Goal: Task Accomplishment & Management: Use online tool/utility

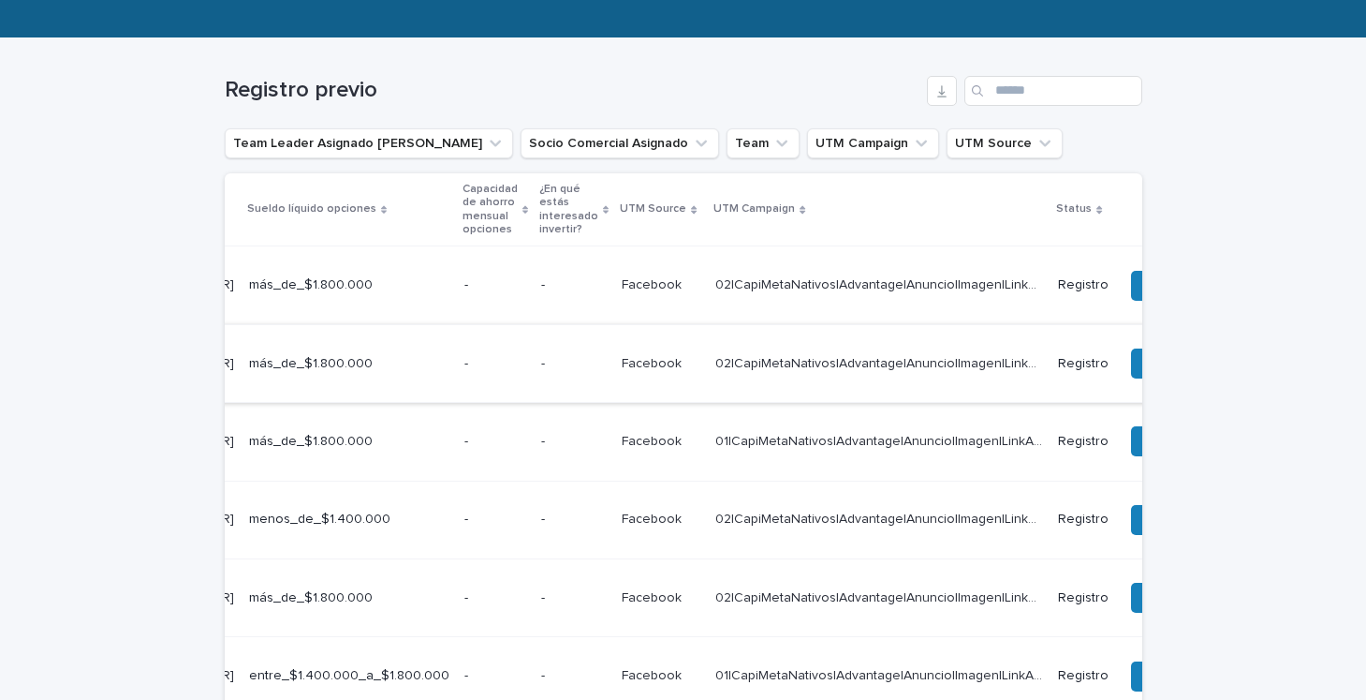
scroll to position [0, 685]
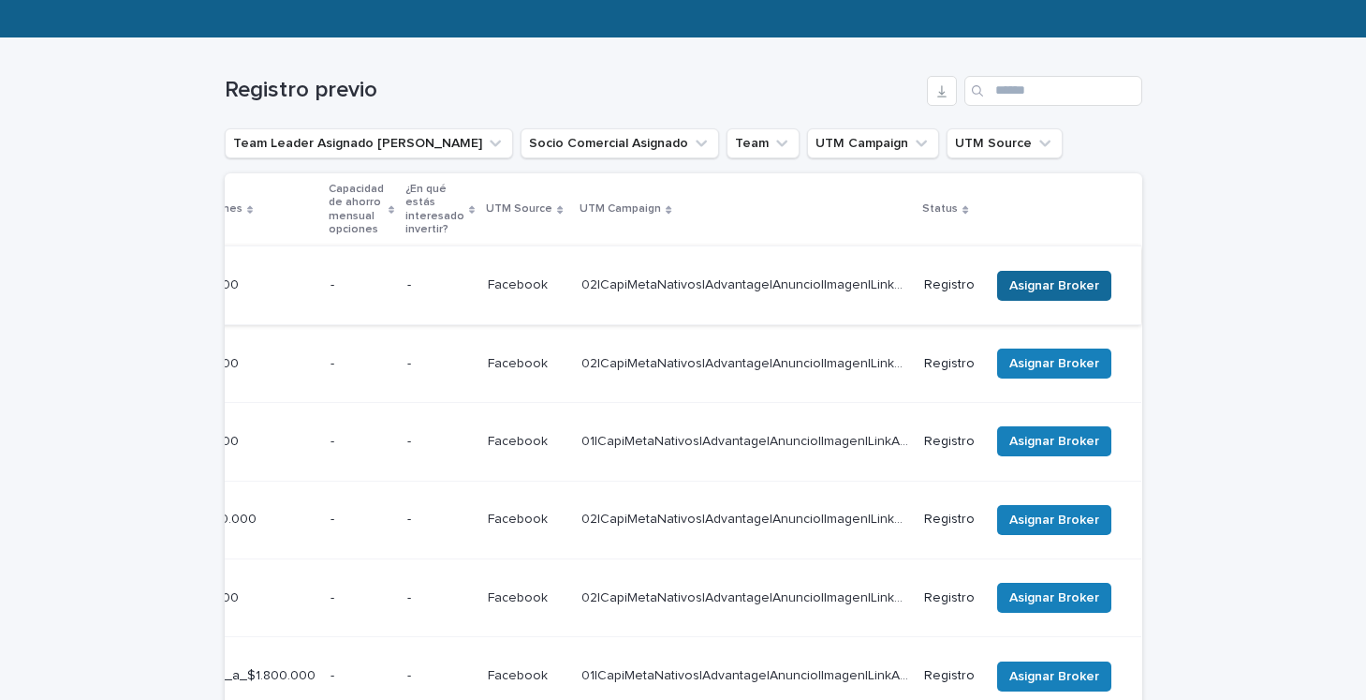
click at [1024, 279] on span "Asignar Broker" at bounding box center [1054, 285] width 90 height 19
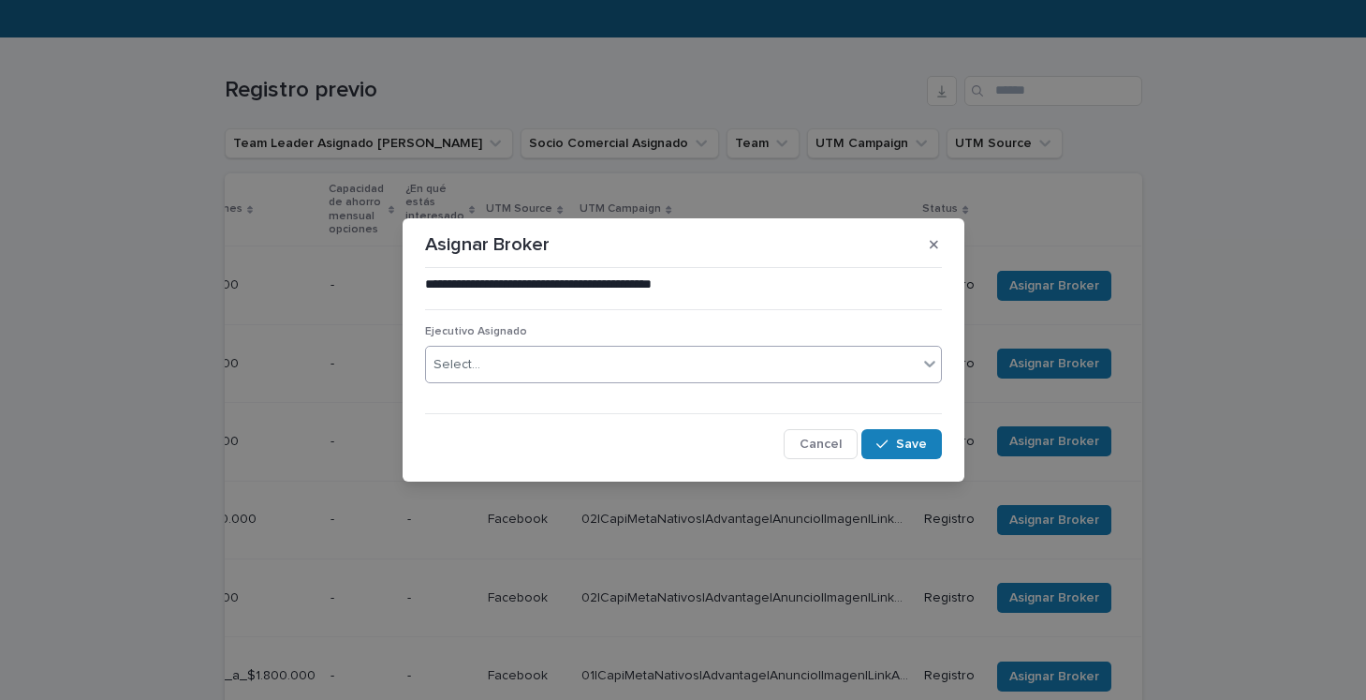
click at [788, 376] on div "Select..." at bounding box center [672, 364] width 492 height 31
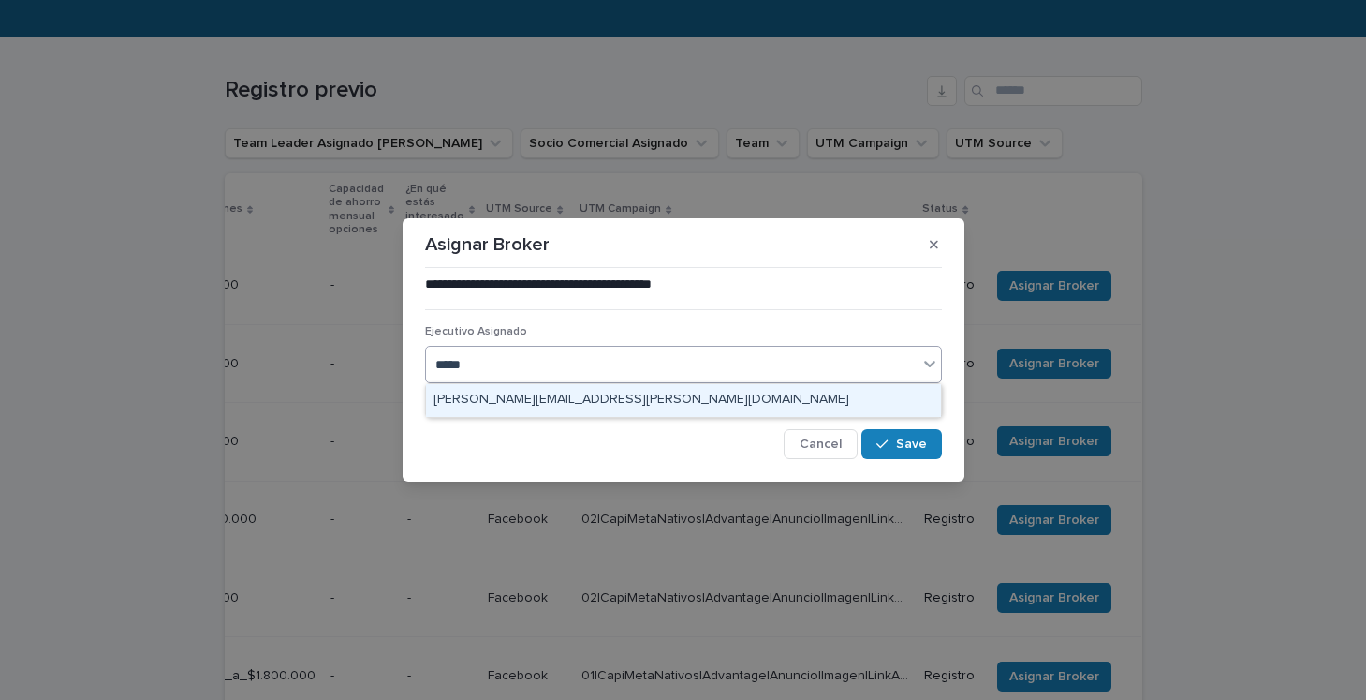
type input "******"
click at [730, 398] on div "[PERSON_NAME][EMAIL_ADDRESS][PERSON_NAME][DOMAIN_NAME]" at bounding box center [683, 400] width 515 height 33
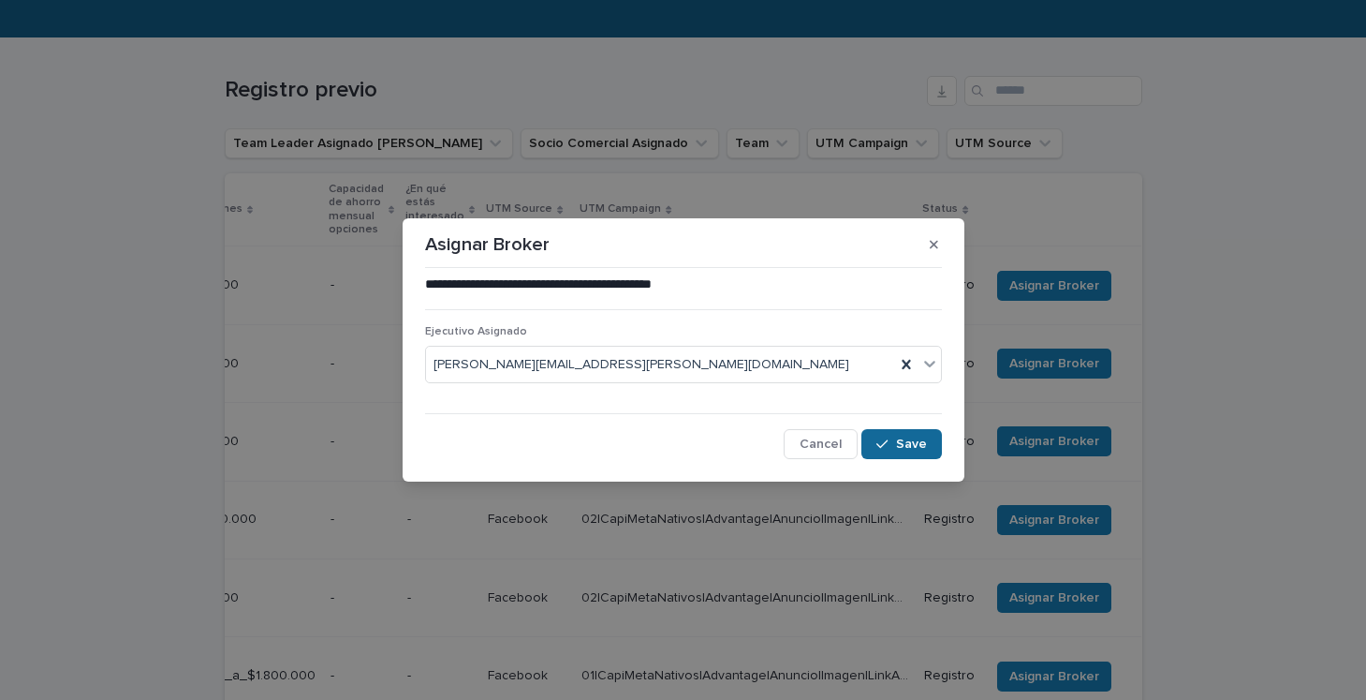
click at [893, 449] on div "button" at bounding box center [886, 443] width 19 height 13
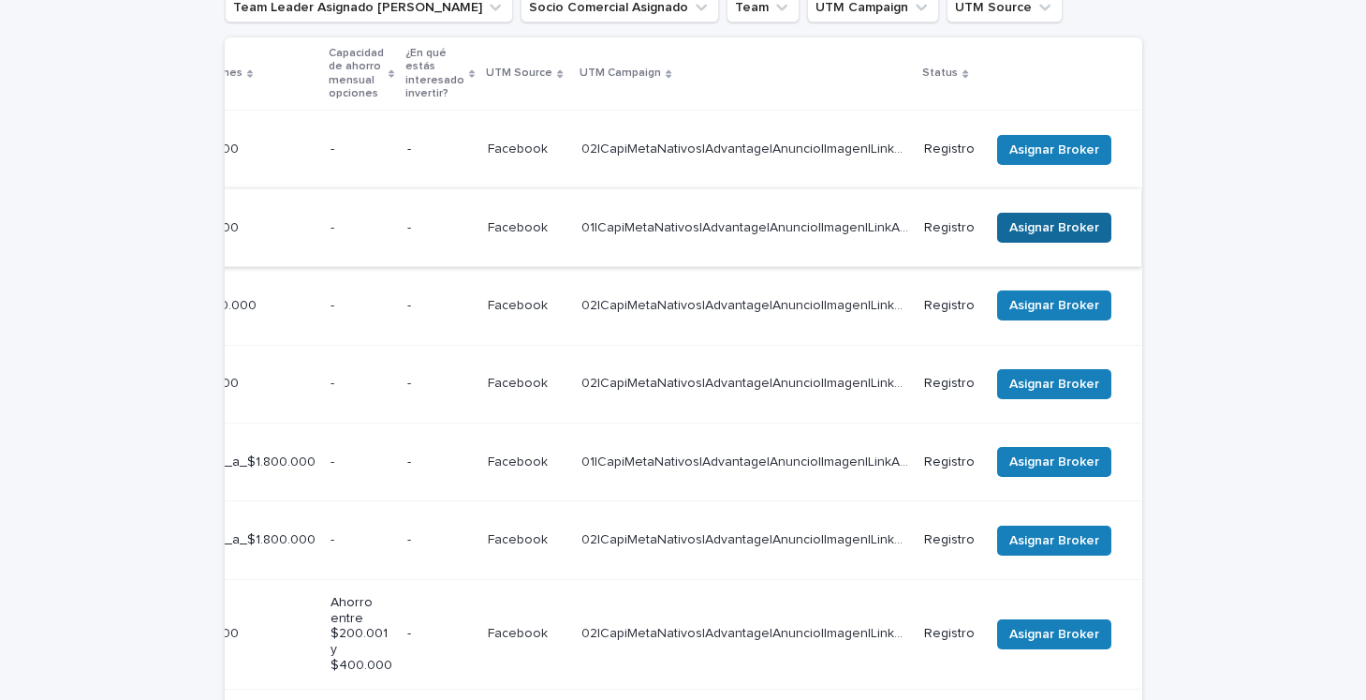
click at [1035, 218] on span "Asignar Broker" at bounding box center [1054, 227] width 90 height 19
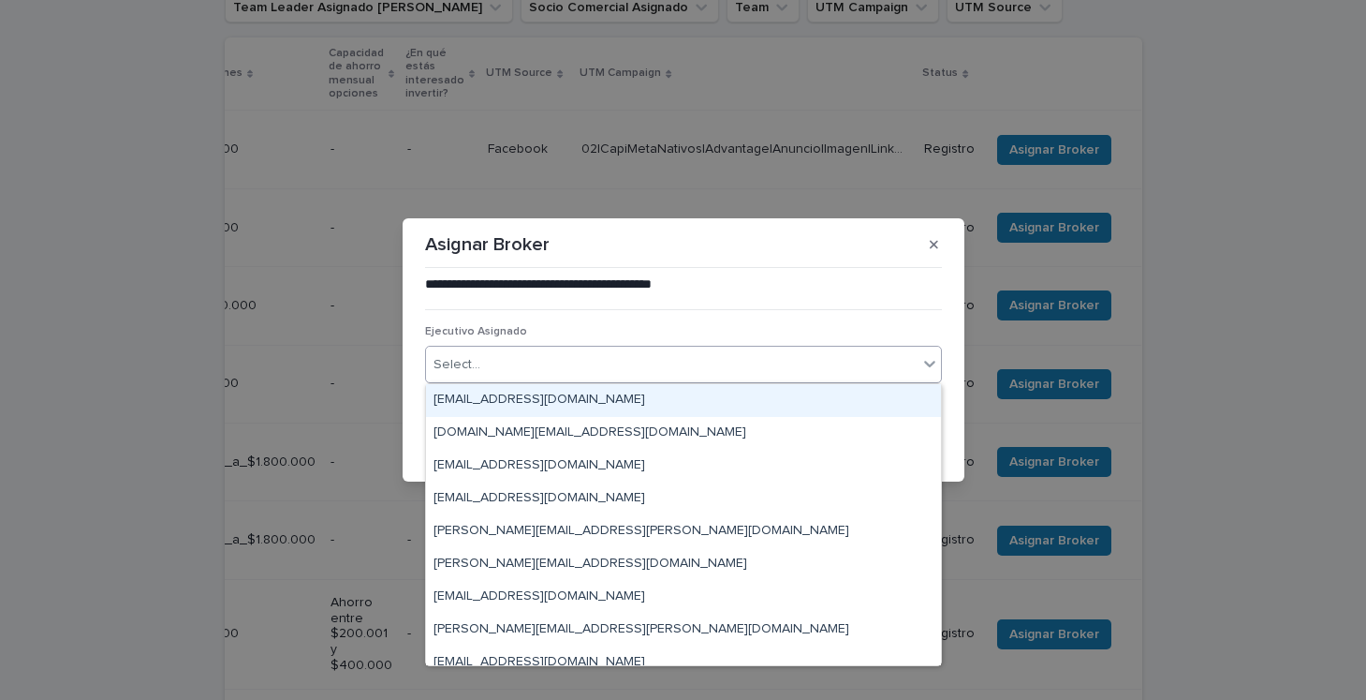
click at [667, 363] on div "Select..." at bounding box center [672, 364] width 492 height 31
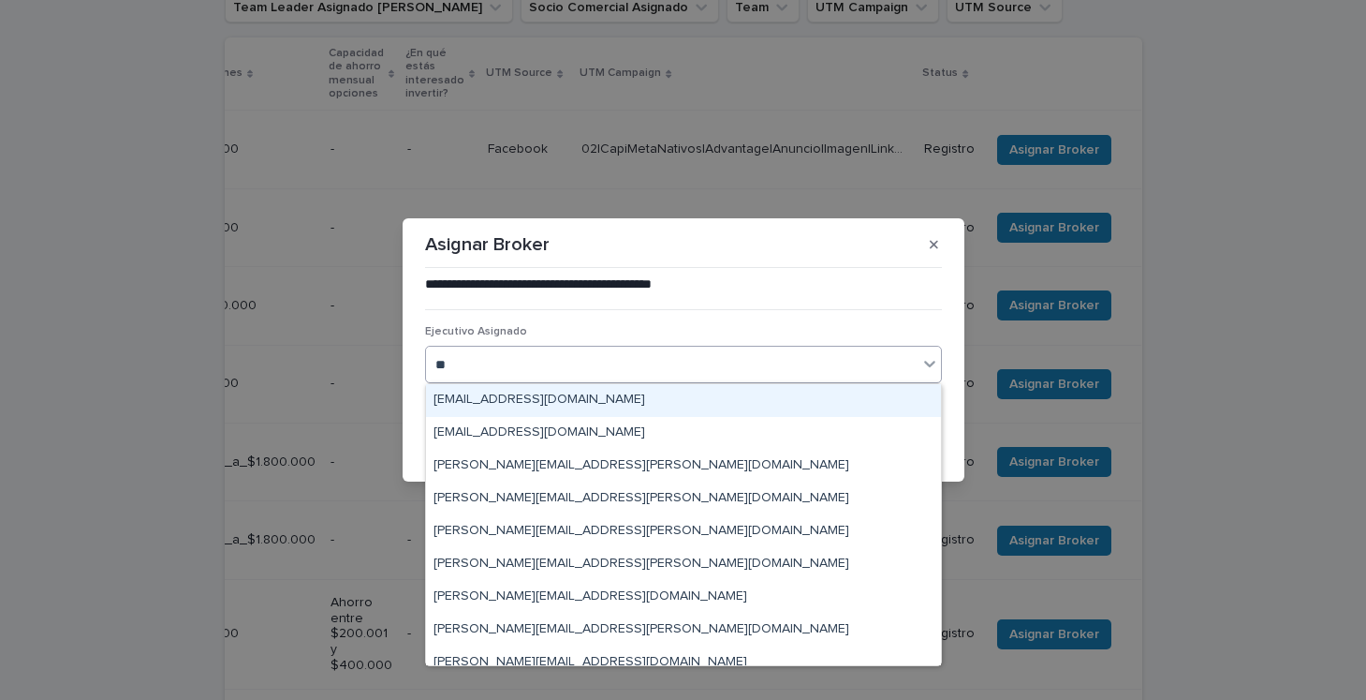
type input "*"
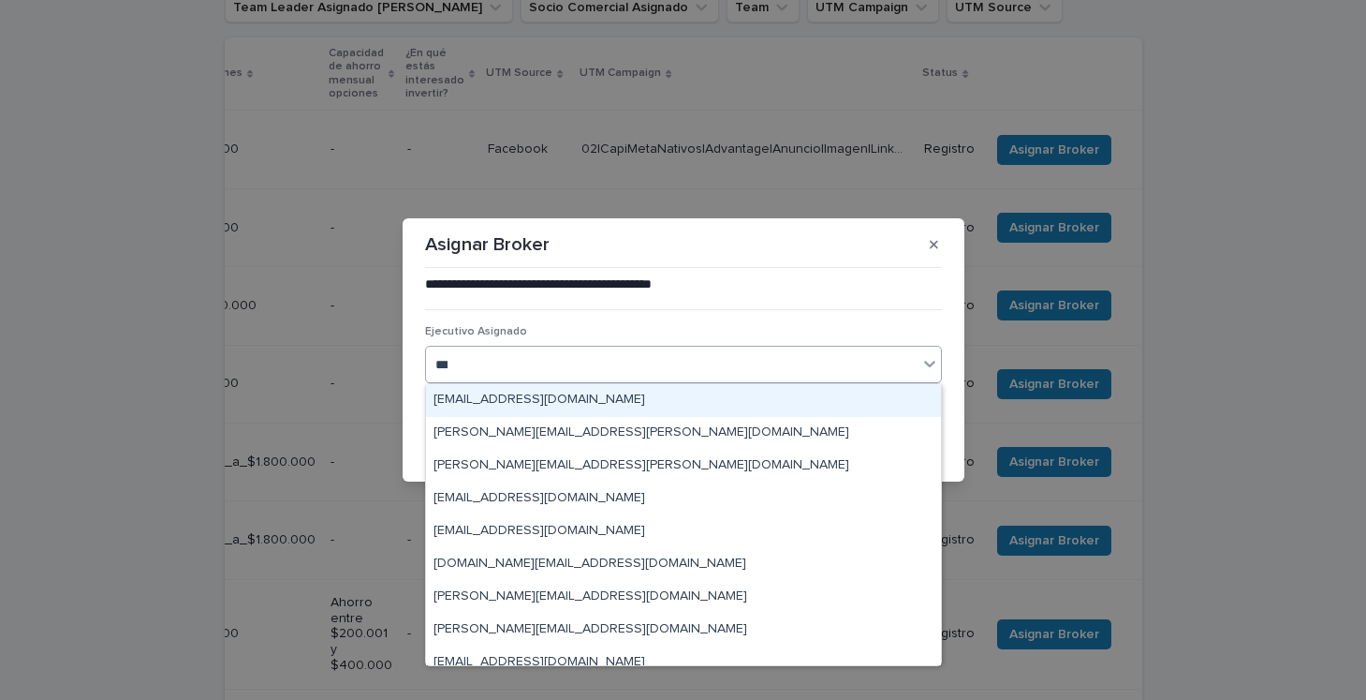
type input "****"
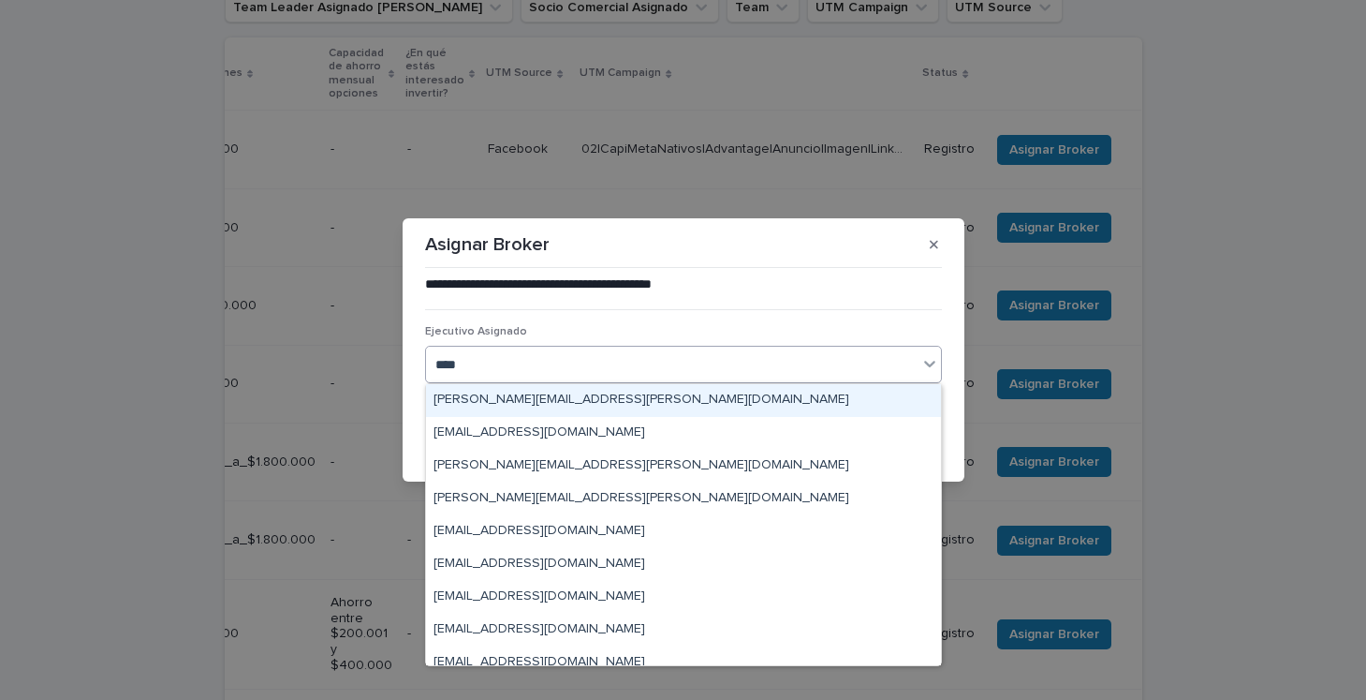
click at [600, 401] on div "[PERSON_NAME][EMAIL_ADDRESS][PERSON_NAME][DOMAIN_NAME]" at bounding box center [683, 400] width 515 height 33
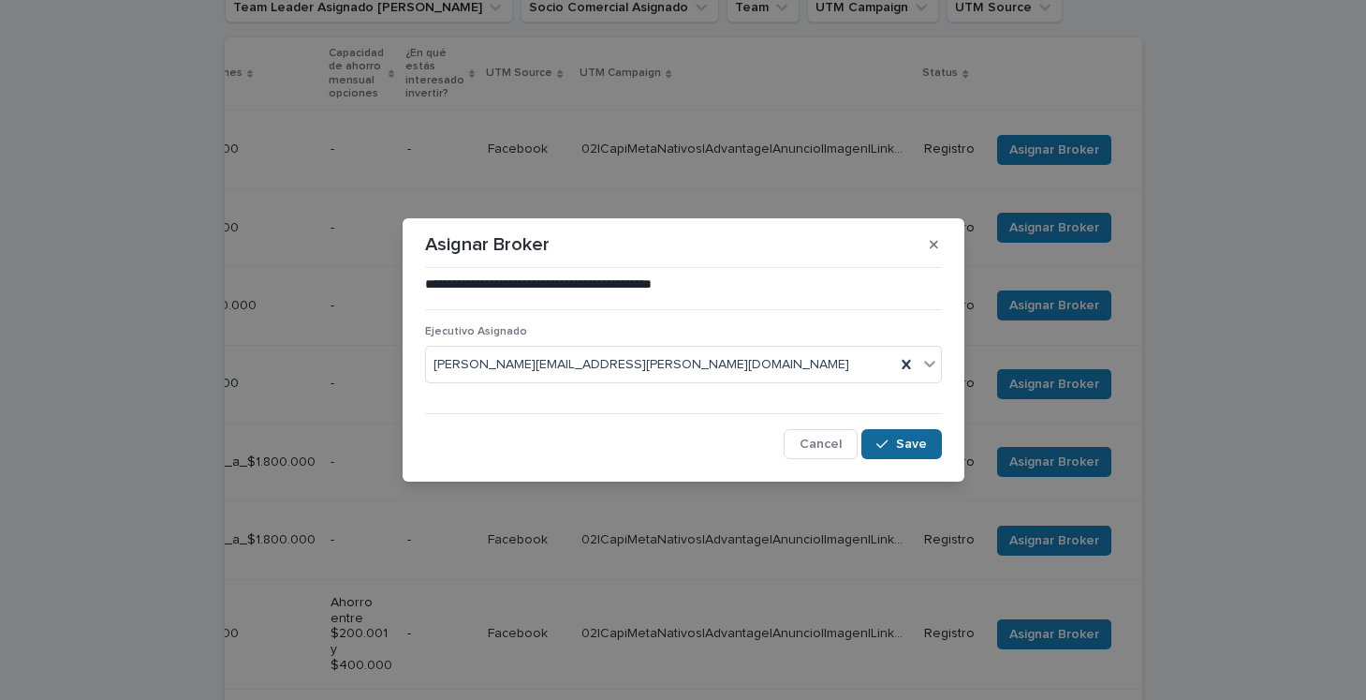
click at [902, 444] on span "Save" at bounding box center [911, 443] width 31 height 13
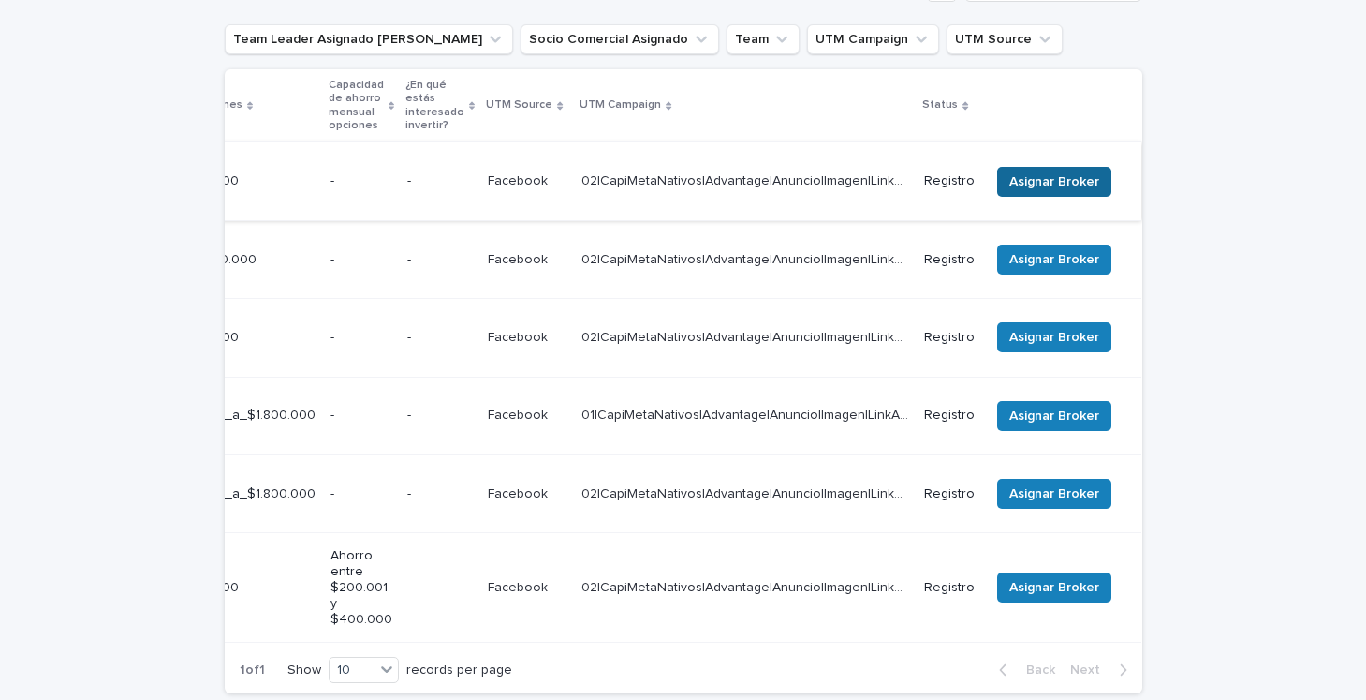
click at [1018, 179] on span "Asignar Broker" at bounding box center [1054, 181] width 90 height 19
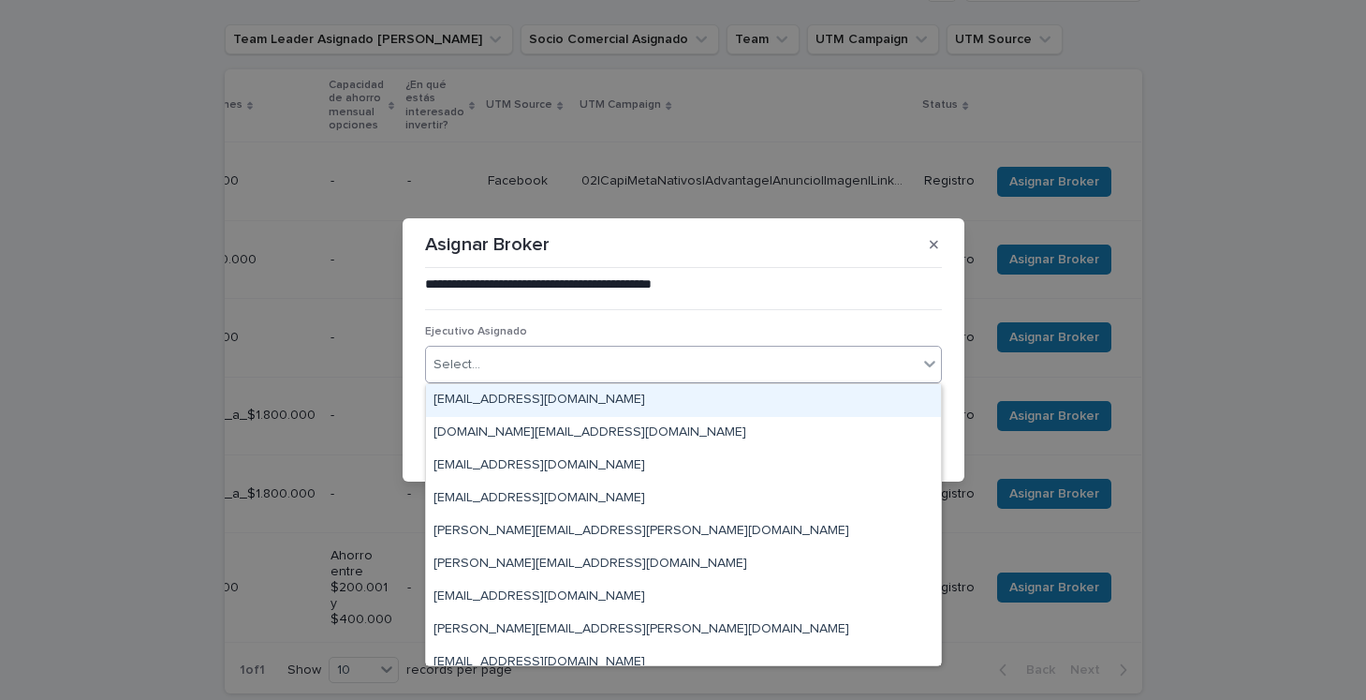
click at [727, 360] on div "Select..." at bounding box center [672, 364] width 492 height 31
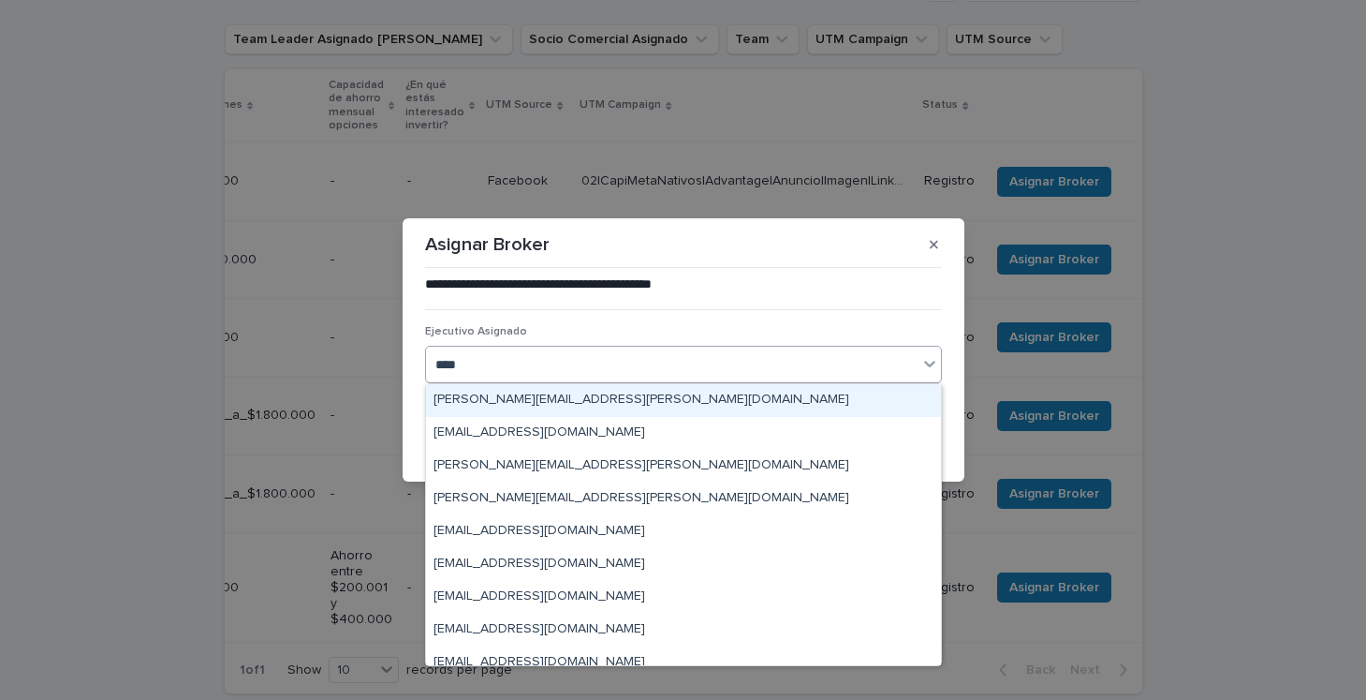
type input "*****"
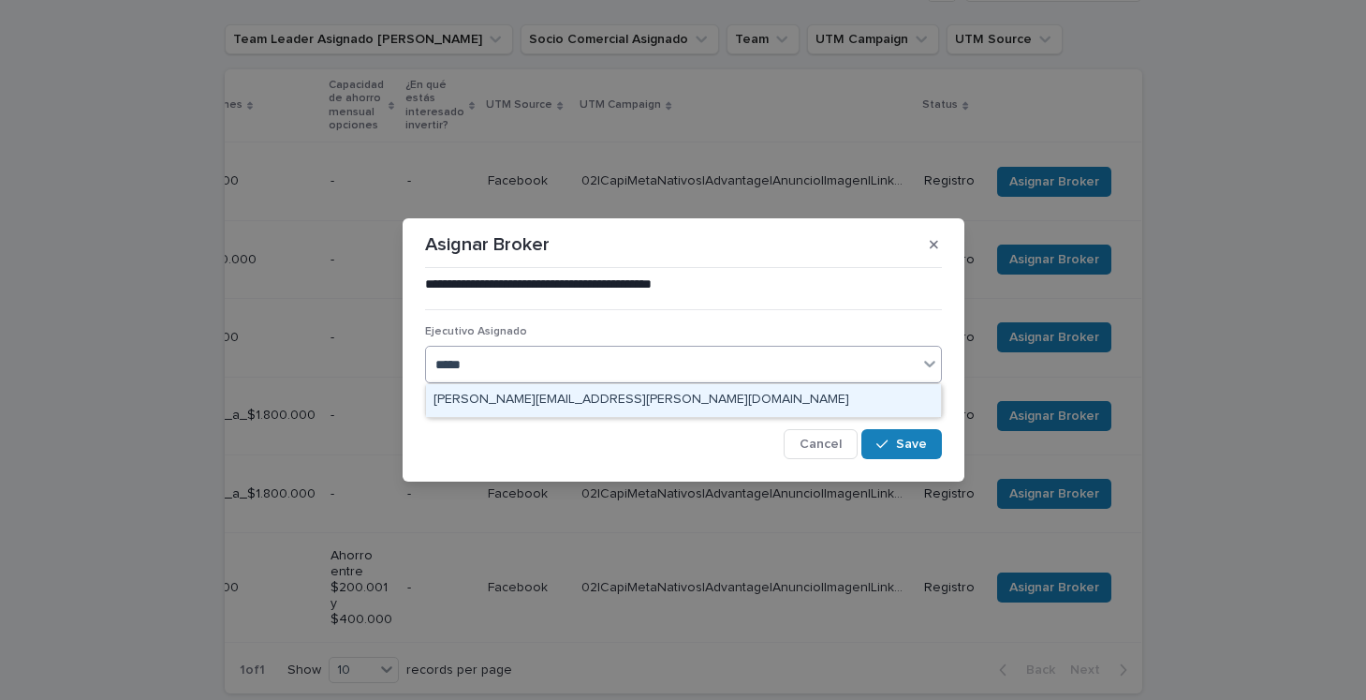
click at [738, 407] on div "[PERSON_NAME][EMAIL_ADDRESS][PERSON_NAME][DOMAIN_NAME]" at bounding box center [683, 400] width 515 height 33
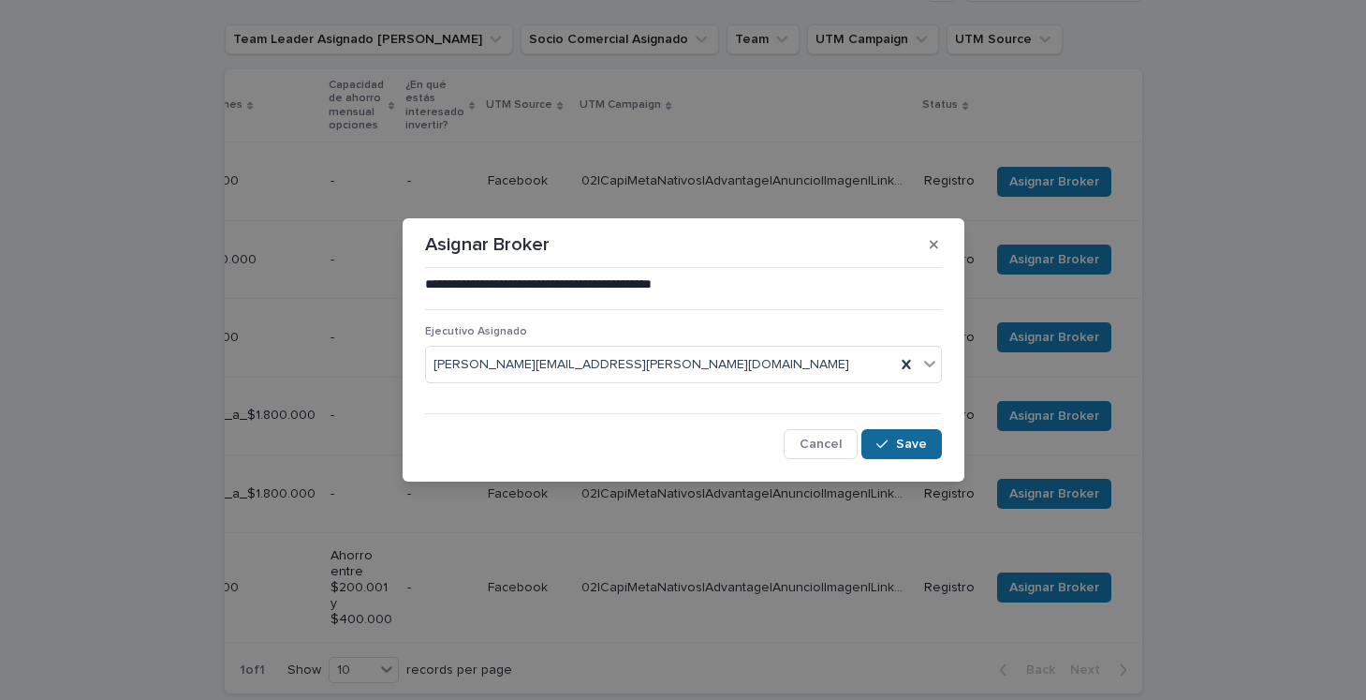
click at [900, 432] on button "Save" at bounding box center [902, 444] width 80 height 30
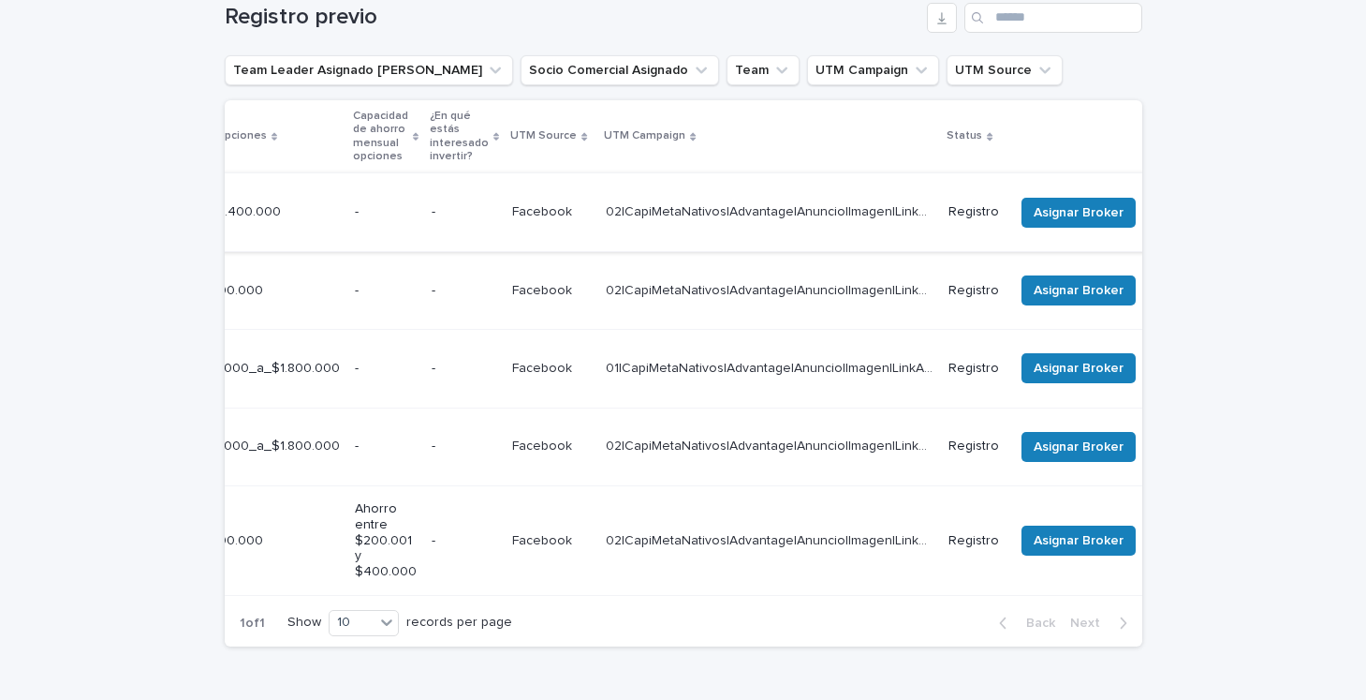
scroll to position [0, 683]
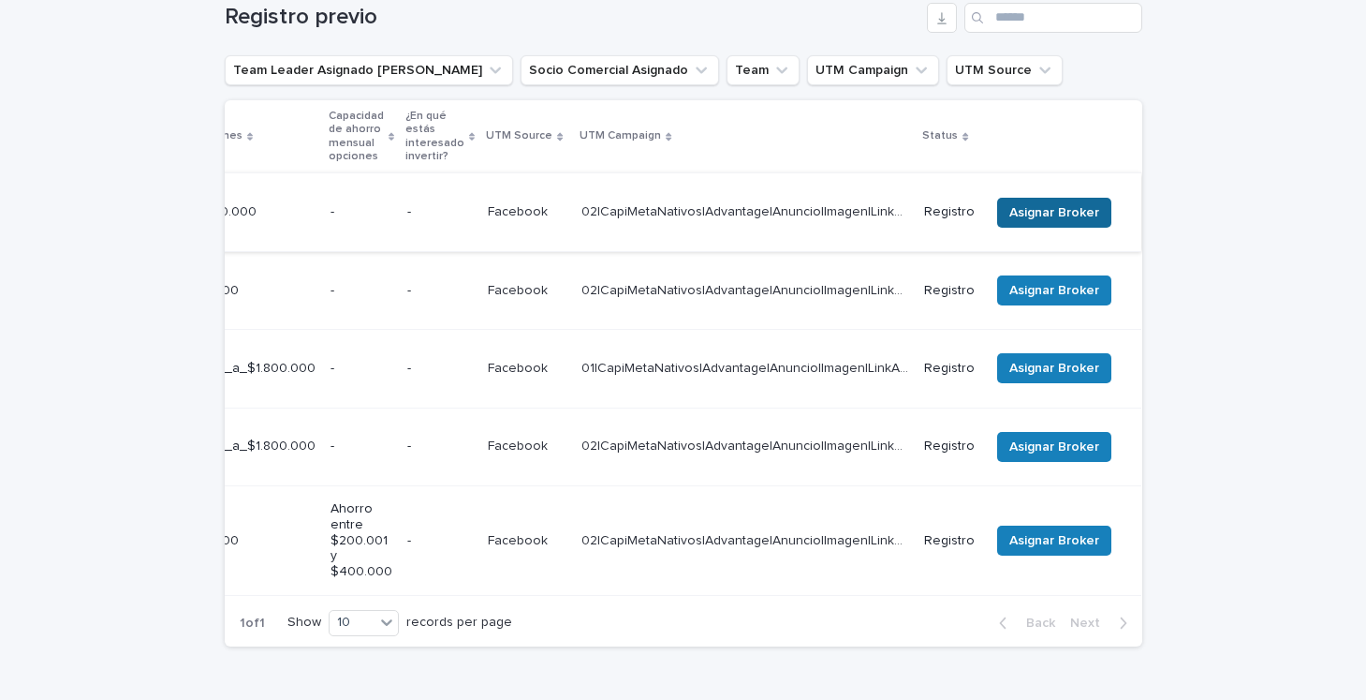
click at [1025, 215] on button "Asignar Broker" at bounding box center [1054, 213] width 114 height 30
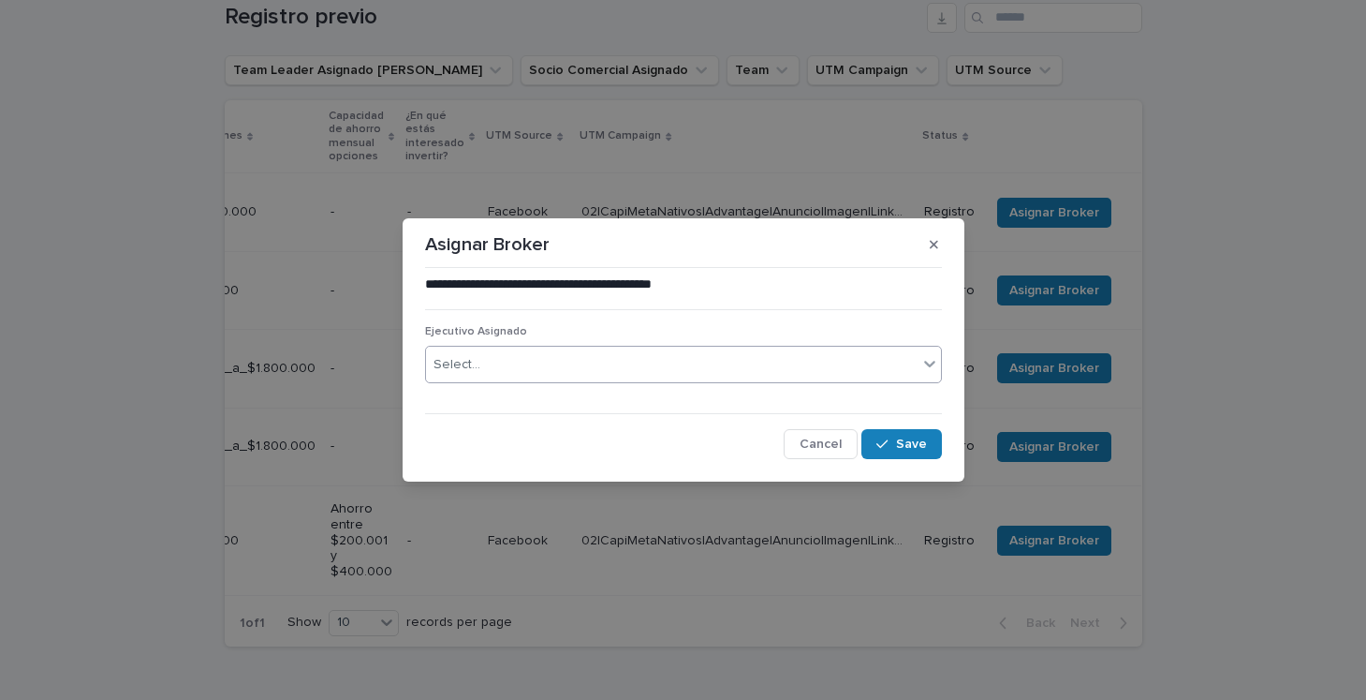
click at [723, 371] on div "Select..." at bounding box center [672, 364] width 492 height 31
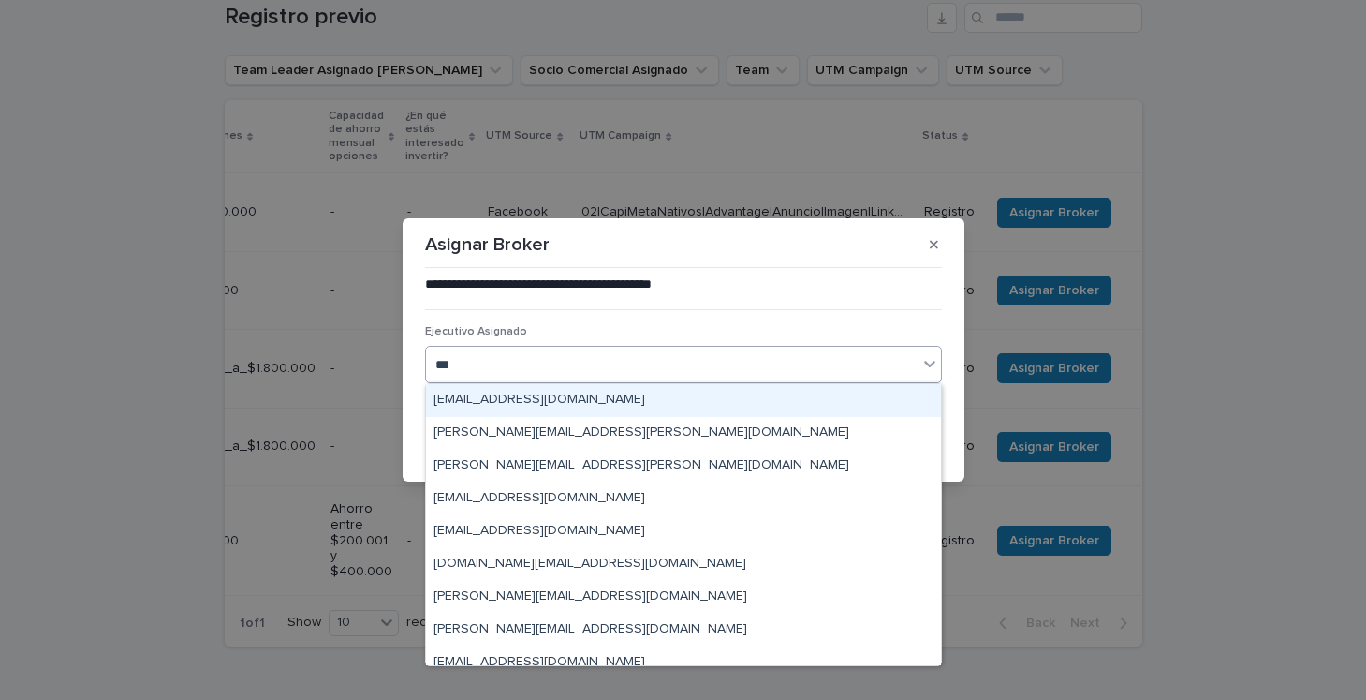
type input "****"
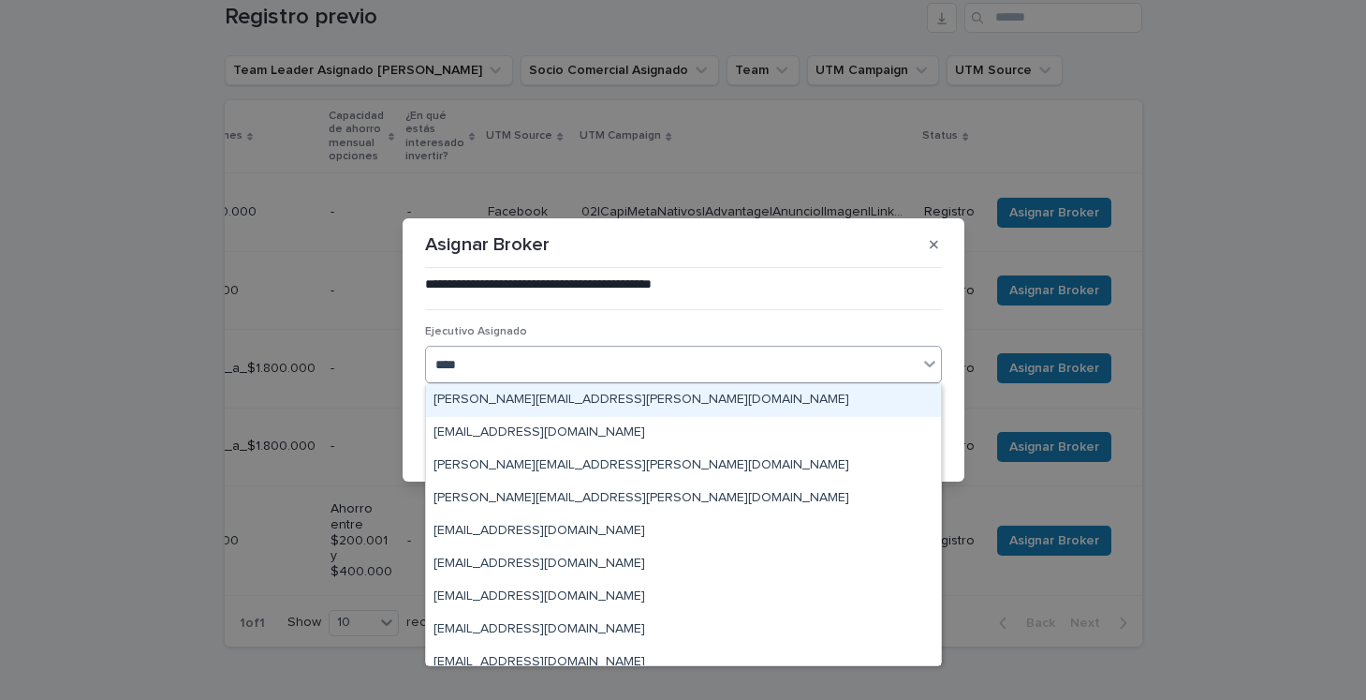
click at [716, 405] on div "[PERSON_NAME][EMAIL_ADDRESS][PERSON_NAME][DOMAIN_NAME]" at bounding box center [683, 400] width 515 height 33
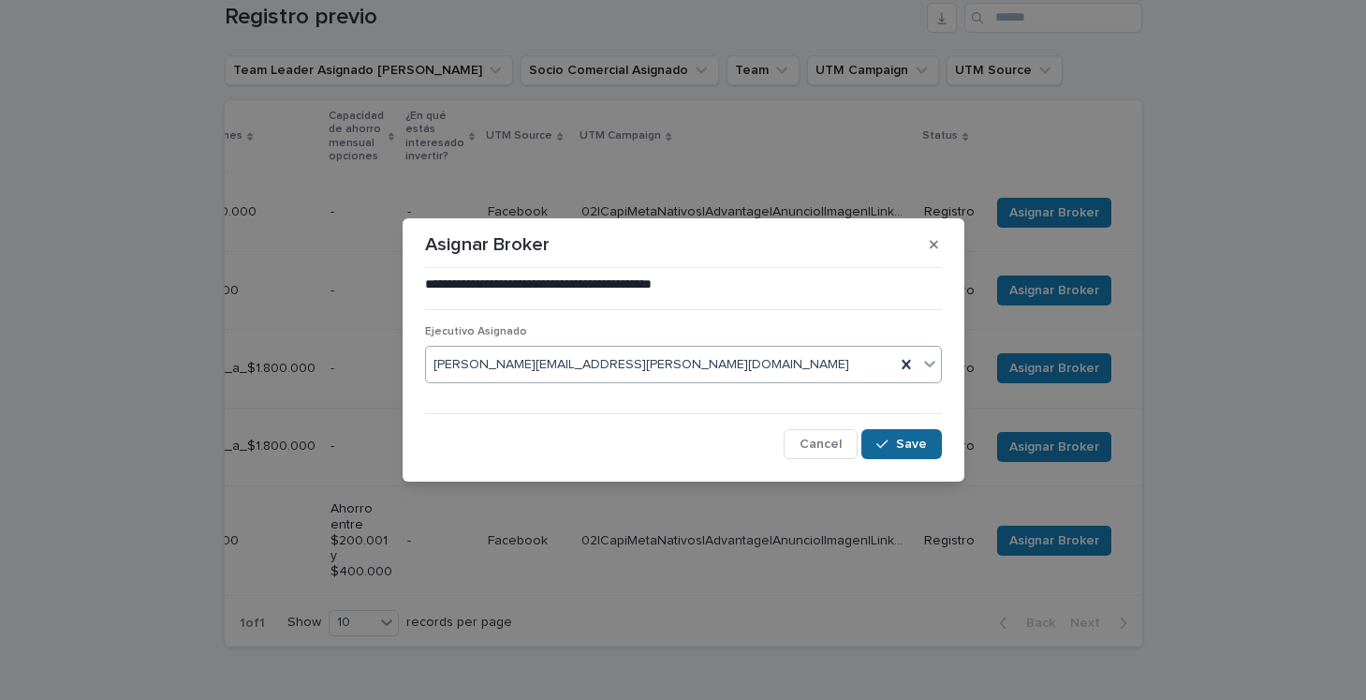
click at [905, 436] on button "Save" at bounding box center [902, 444] width 80 height 30
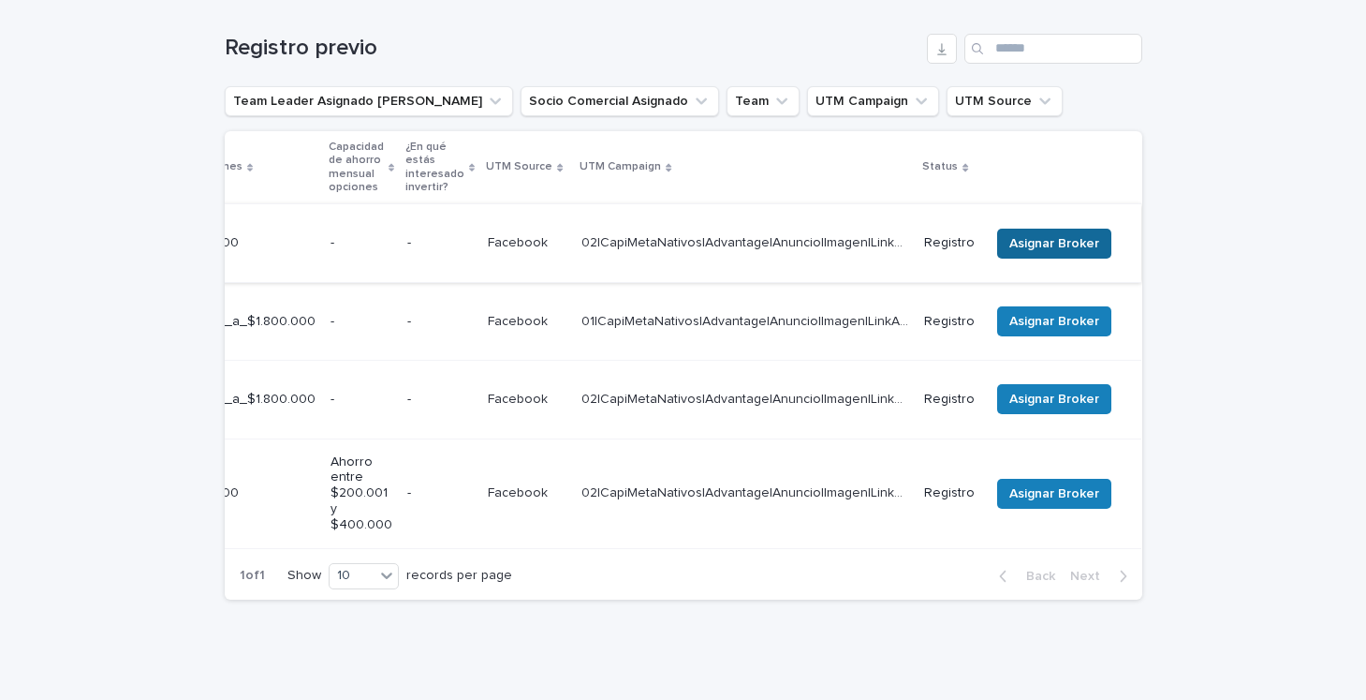
click at [1073, 237] on span "Asignar Broker" at bounding box center [1054, 243] width 90 height 19
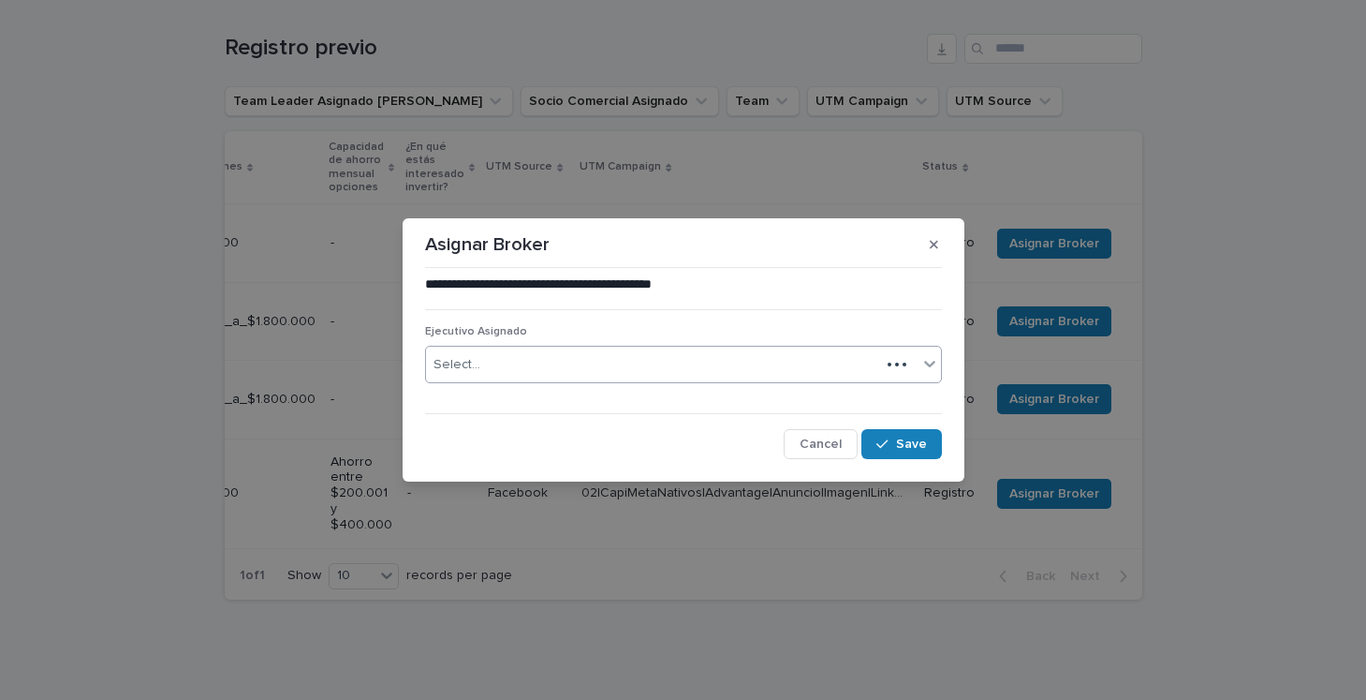
click at [662, 361] on div "Select..." at bounding box center [653, 364] width 454 height 31
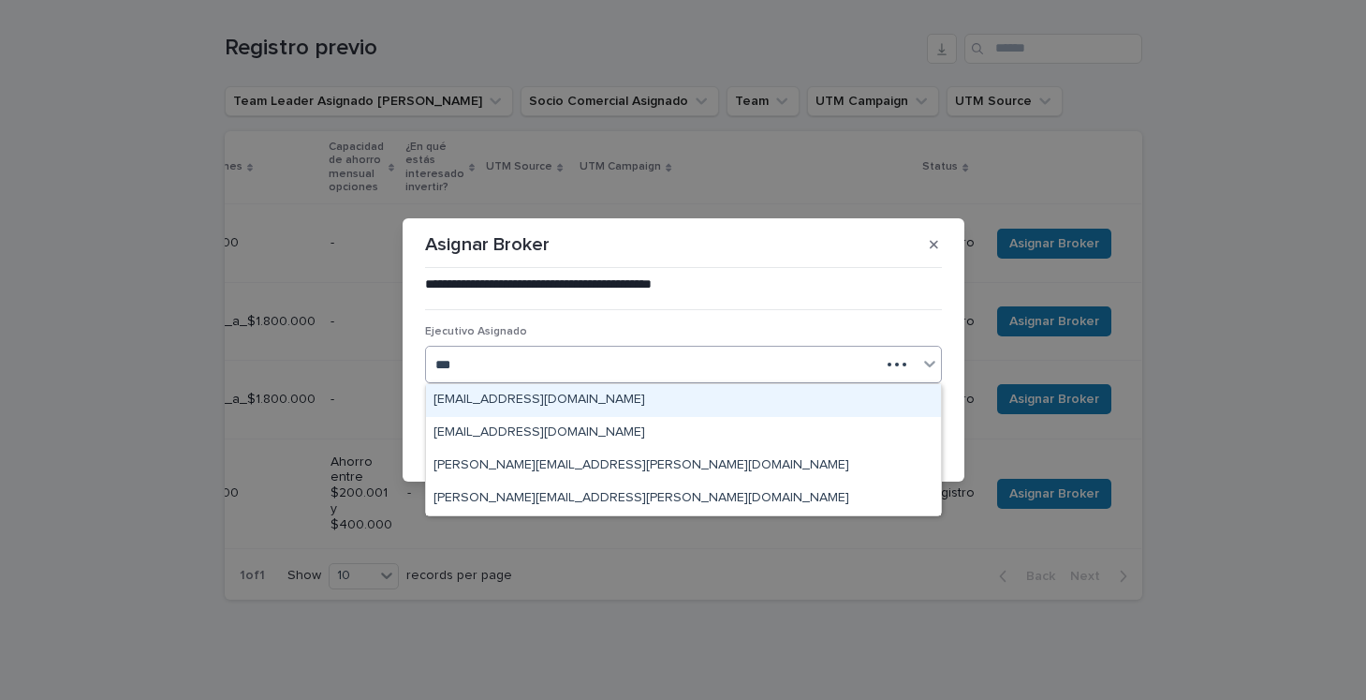
type input "****"
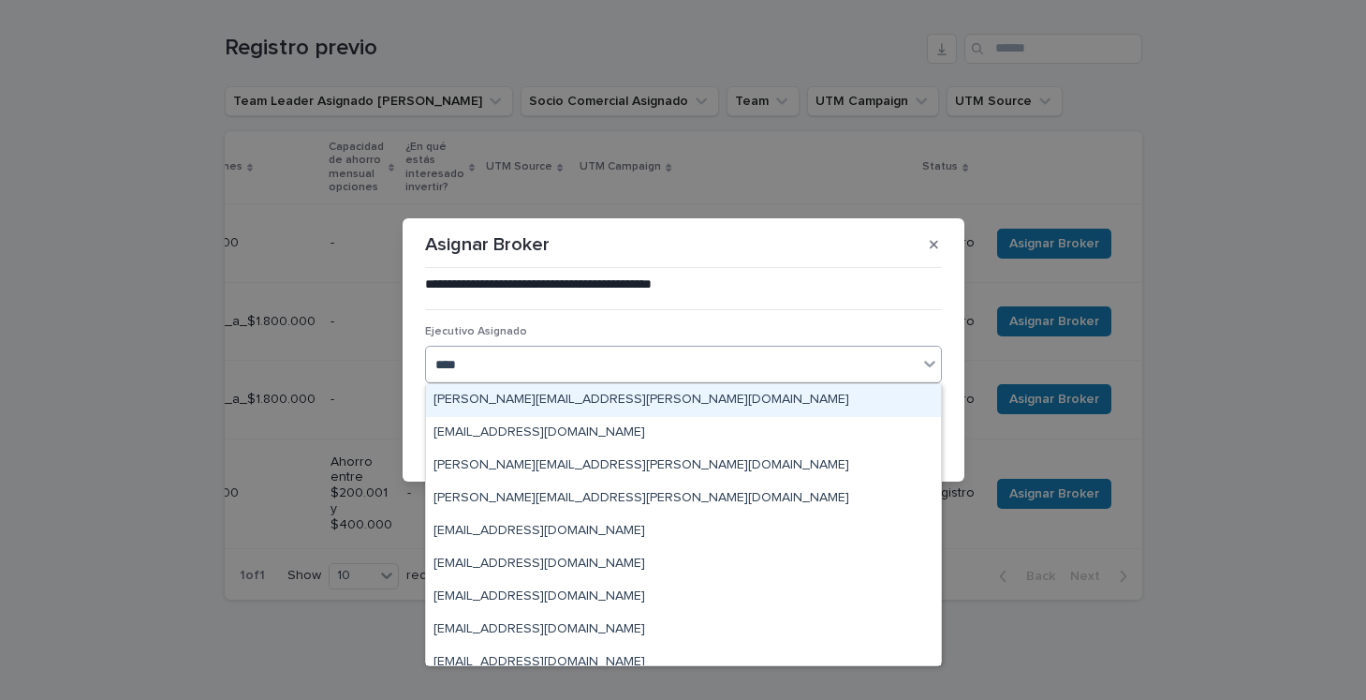
click at [626, 391] on div "[PERSON_NAME][EMAIL_ADDRESS][PERSON_NAME][DOMAIN_NAME]" at bounding box center [683, 400] width 515 height 33
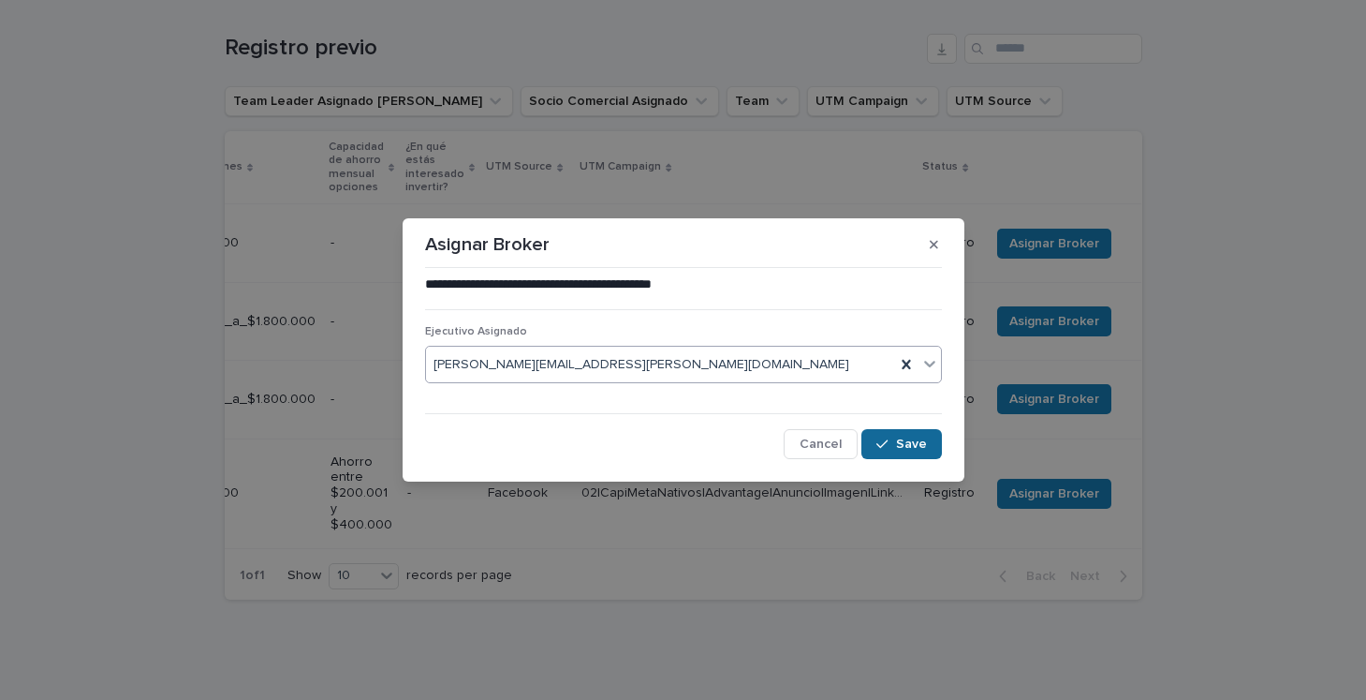
click at [890, 435] on button "Save" at bounding box center [902, 444] width 80 height 30
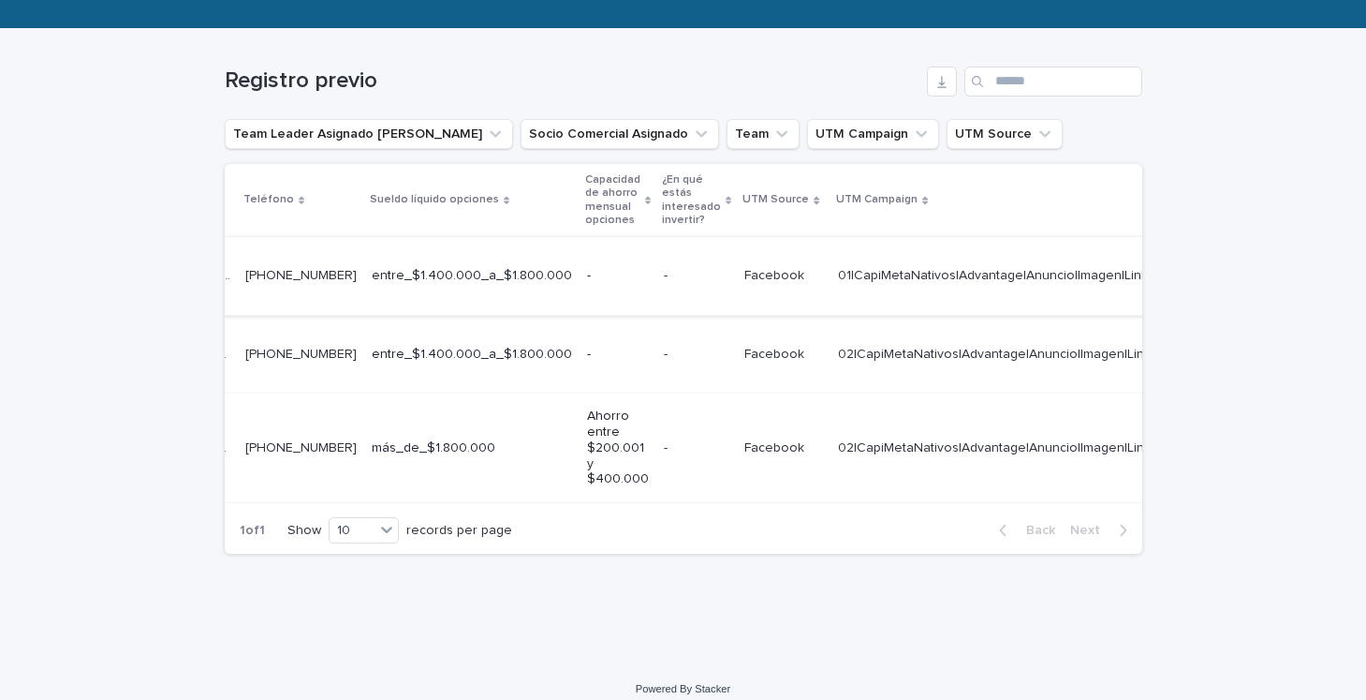
scroll to position [0, 683]
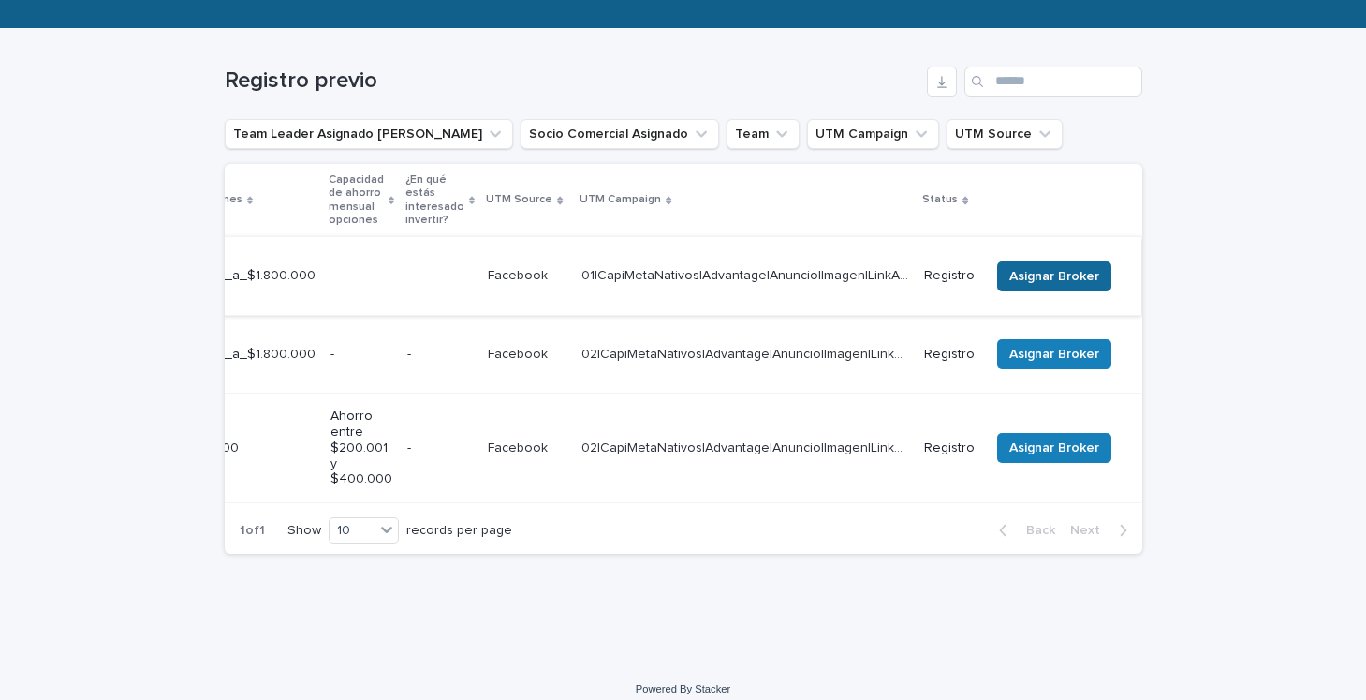
click at [1024, 267] on span "Asignar Broker" at bounding box center [1054, 276] width 90 height 19
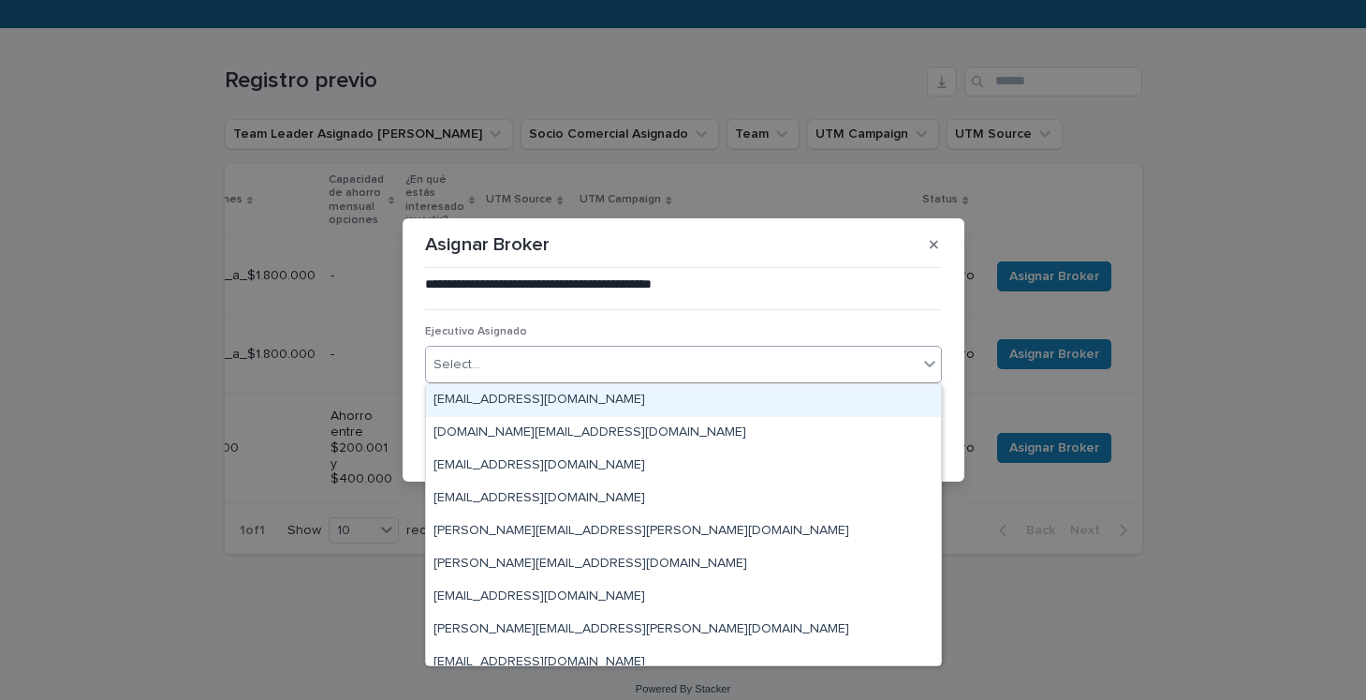
click at [550, 361] on div "Select..." at bounding box center [672, 364] width 492 height 31
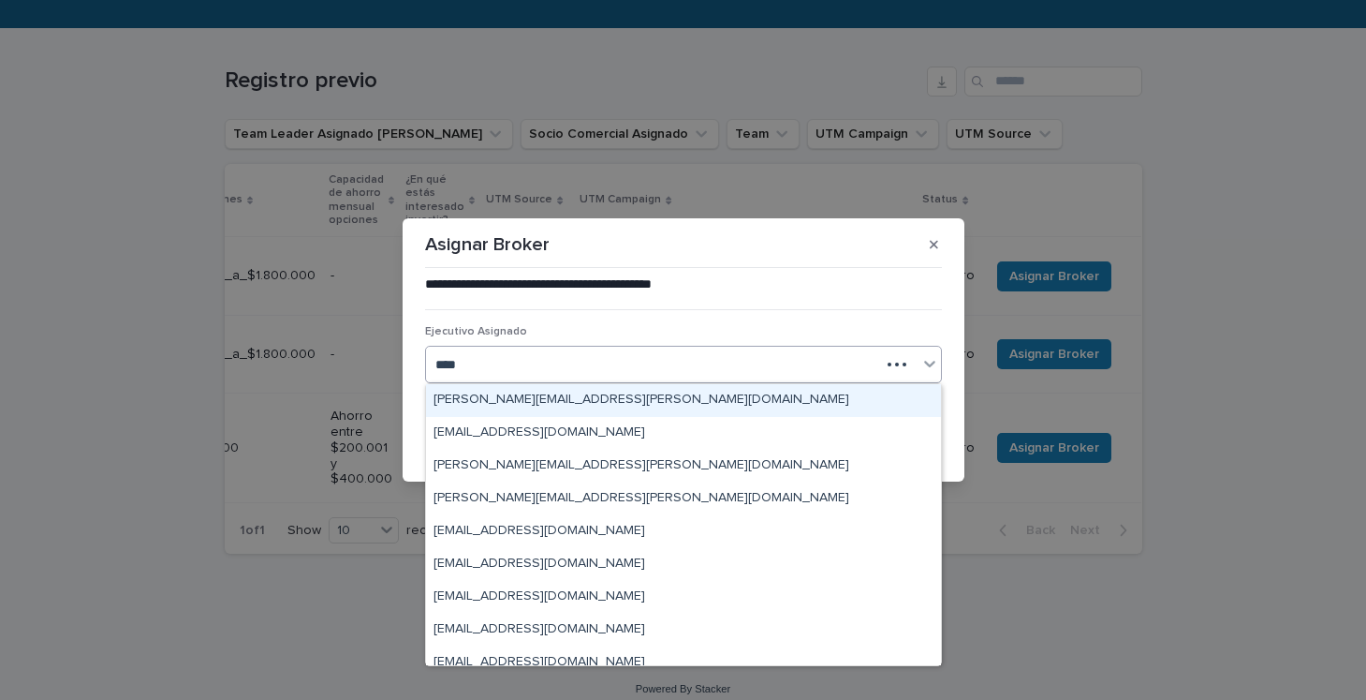
type input "*****"
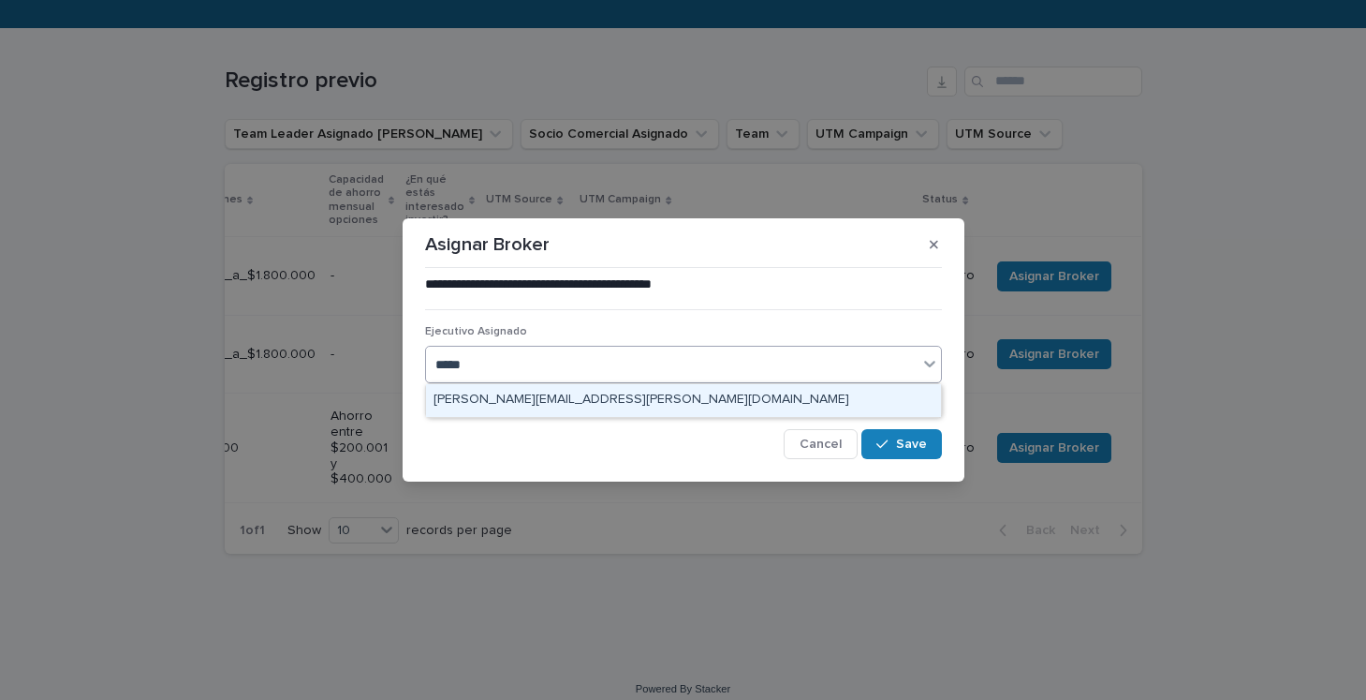
click at [600, 391] on div "[PERSON_NAME][EMAIL_ADDRESS][PERSON_NAME][DOMAIN_NAME]" at bounding box center [683, 400] width 515 height 33
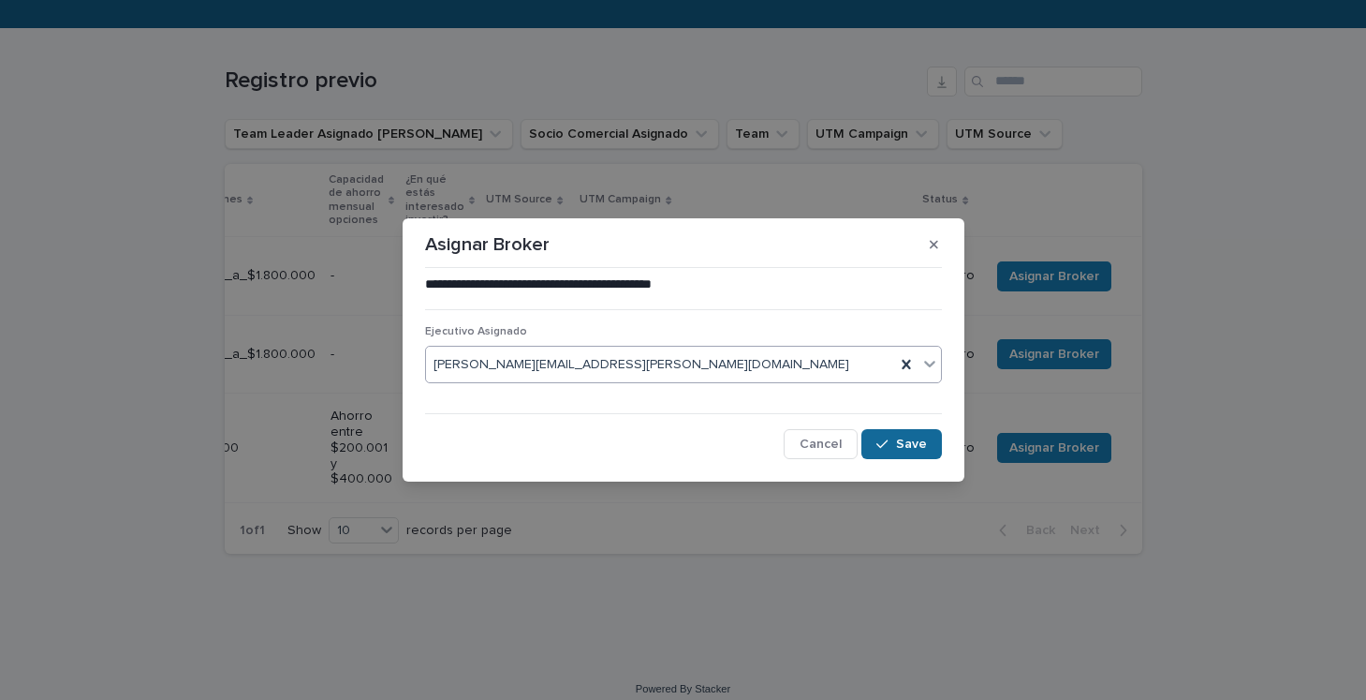
click at [885, 448] on icon "button" at bounding box center [882, 443] width 11 height 13
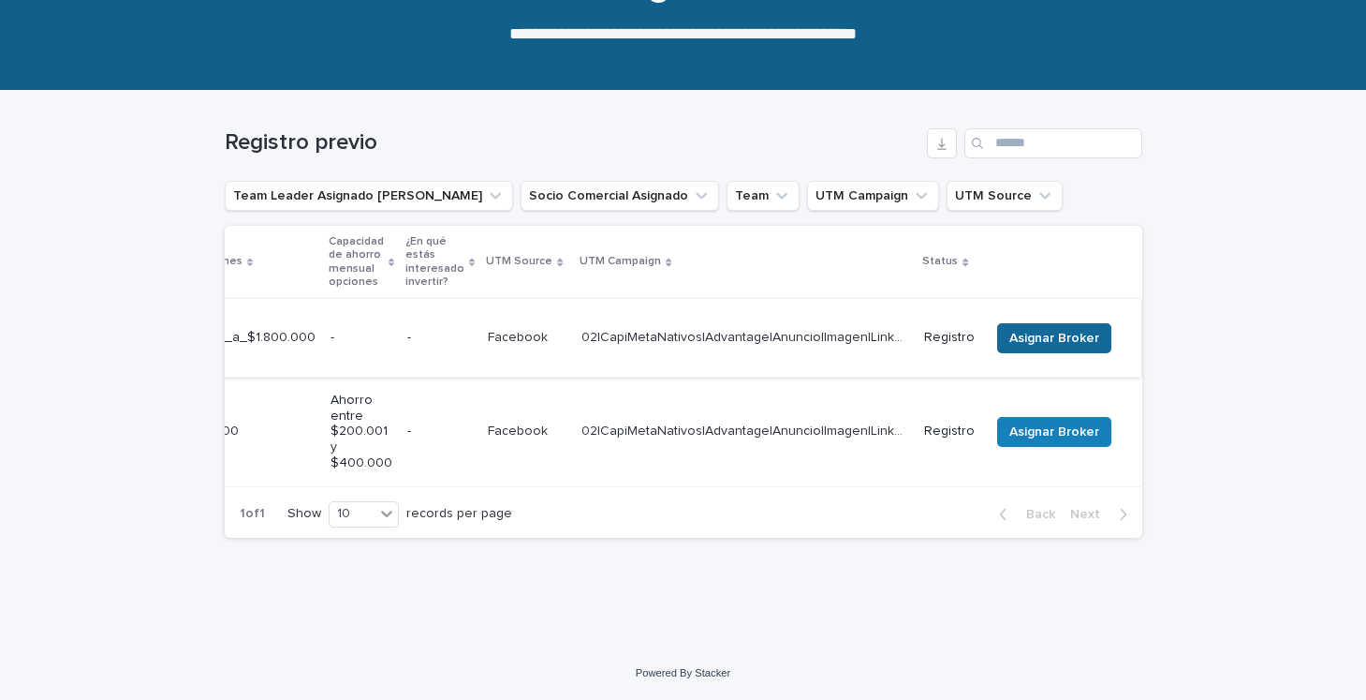
click at [1025, 334] on span "Asignar Broker" at bounding box center [1054, 338] width 90 height 19
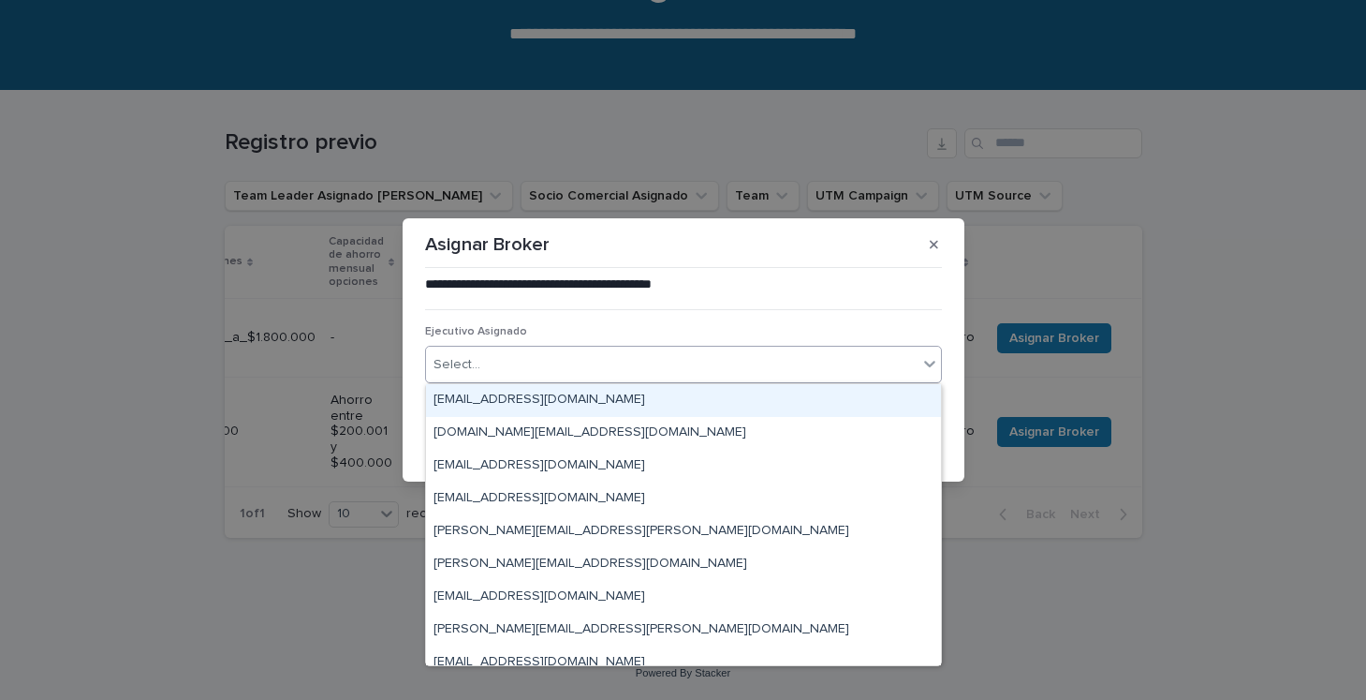
click at [720, 375] on div "Select..." at bounding box center [672, 364] width 492 height 31
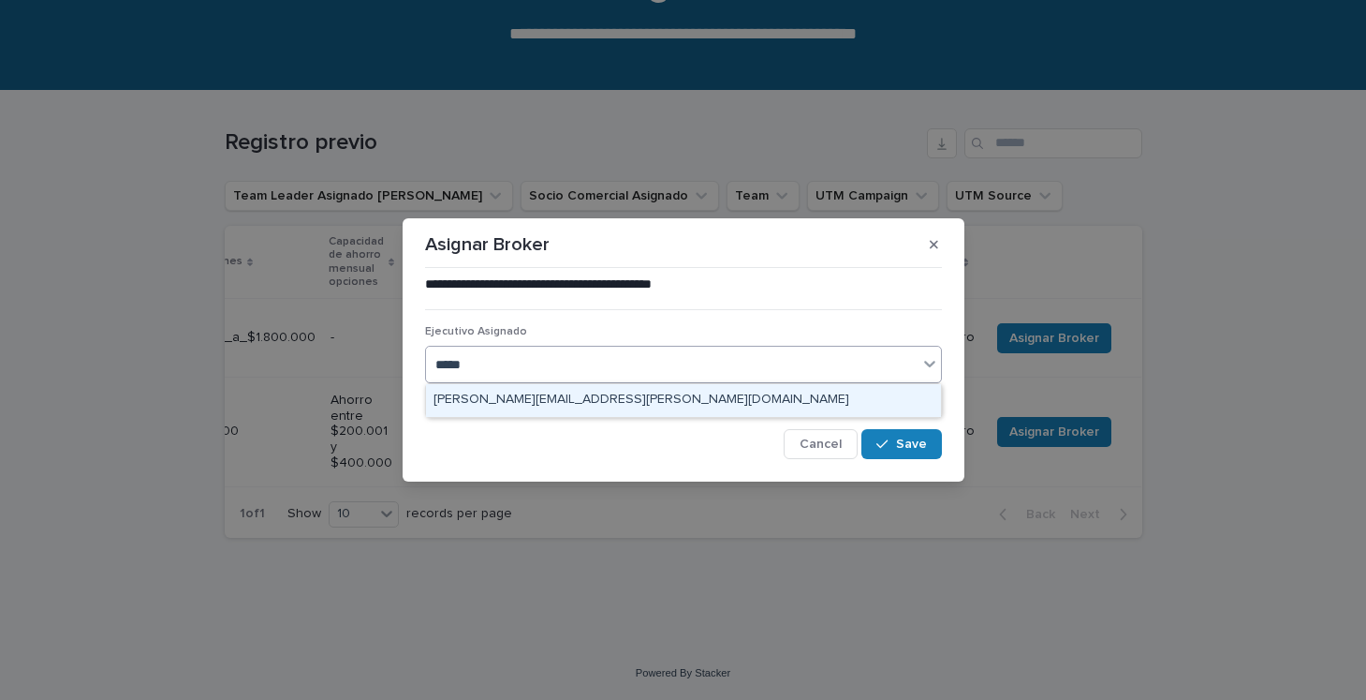
type input "******"
click at [693, 407] on div "[PERSON_NAME][EMAIL_ADDRESS][PERSON_NAME][DOMAIN_NAME]" at bounding box center [683, 400] width 515 height 33
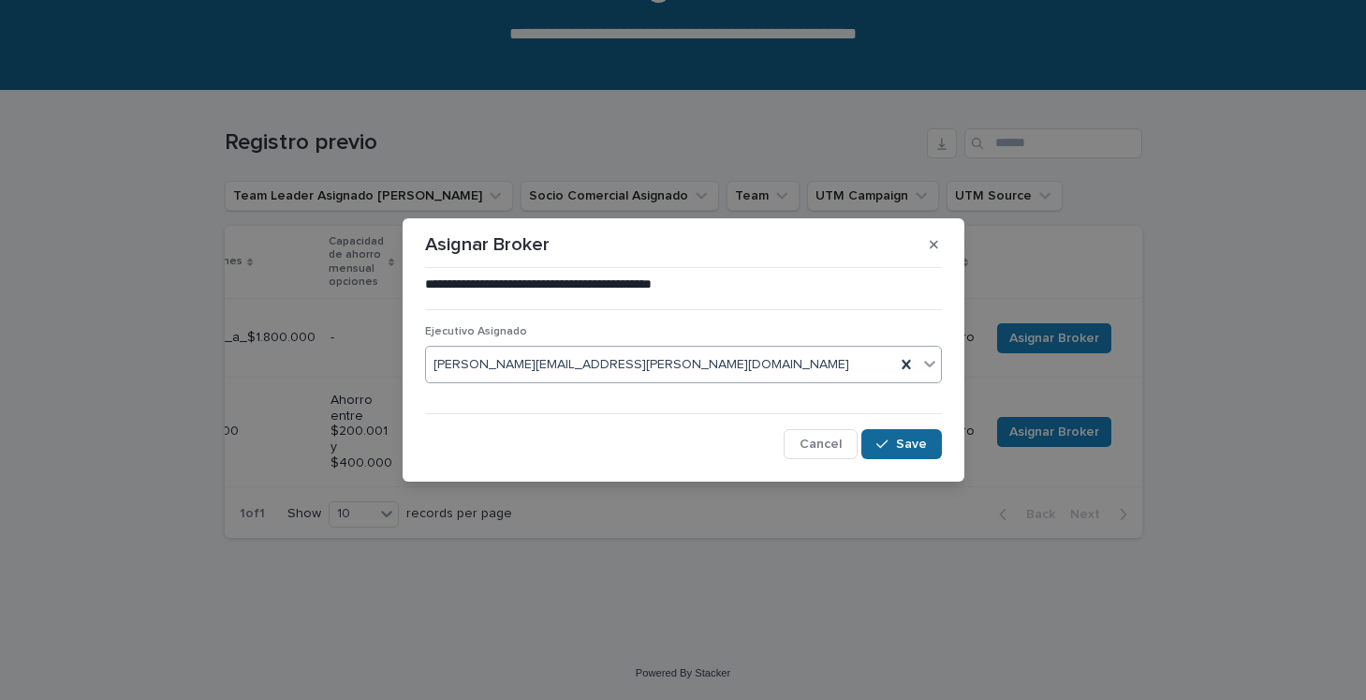
click at [901, 436] on button "Save" at bounding box center [902, 444] width 80 height 30
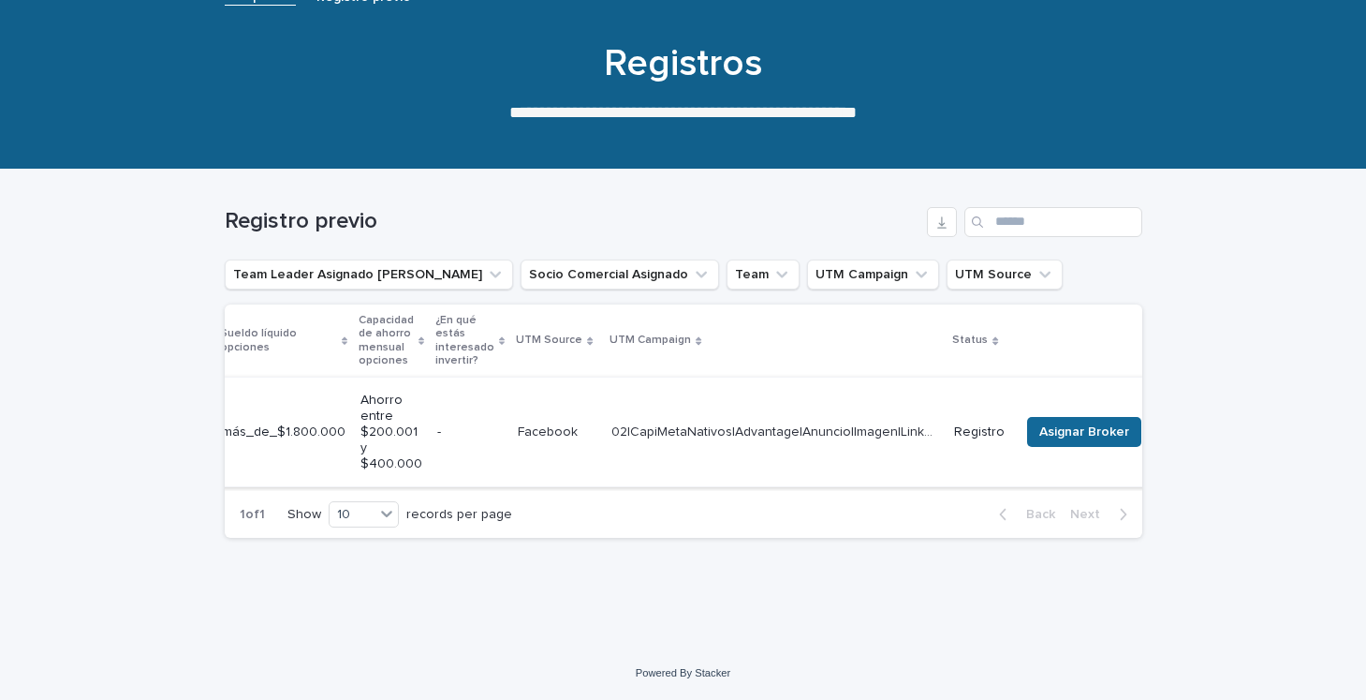
click at [1039, 422] on span "Asignar Broker" at bounding box center [1084, 431] width 90 height 19
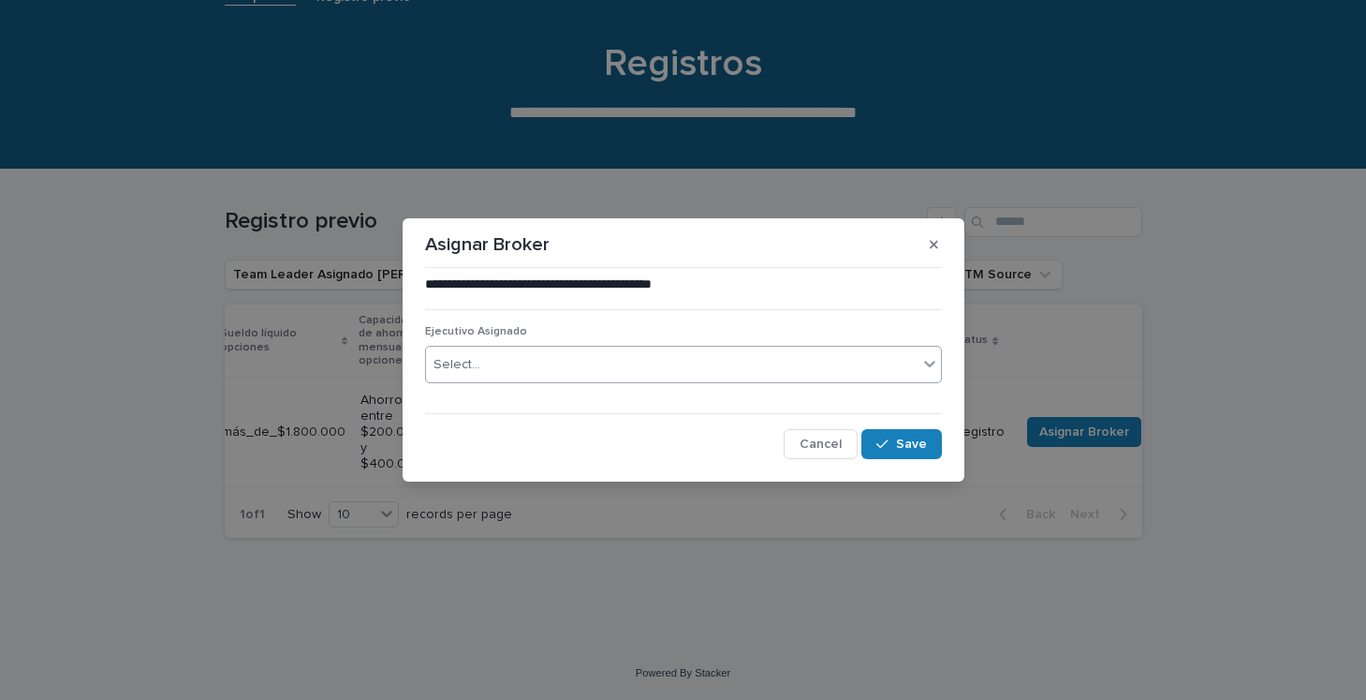
click at [673, 379] on div "Select..." at bounding box center [672, 364] width 492 height 31
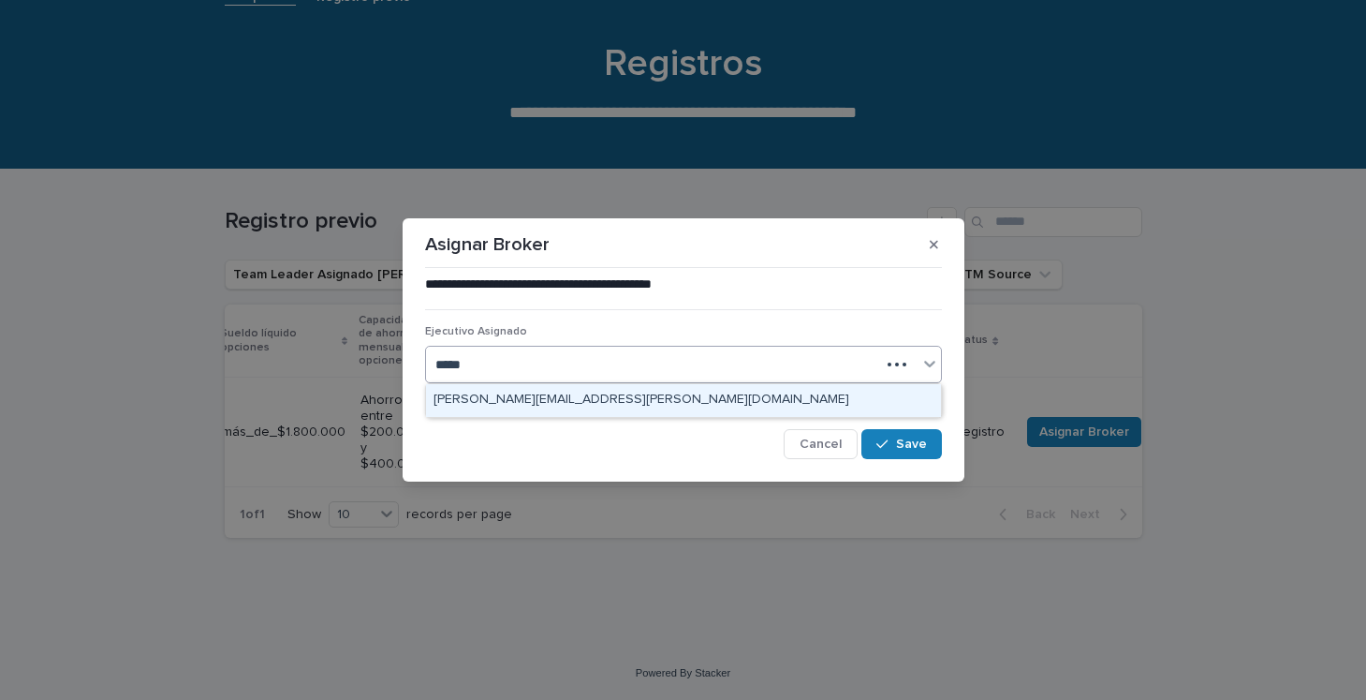
type input "******"
click at [644, 403] on div "[PERSON_NAME][EMAIL_ADDRESS][PERSON_NAME][DOMAIN_NAME]" at bounding box center [683, 400] width 515 height 33
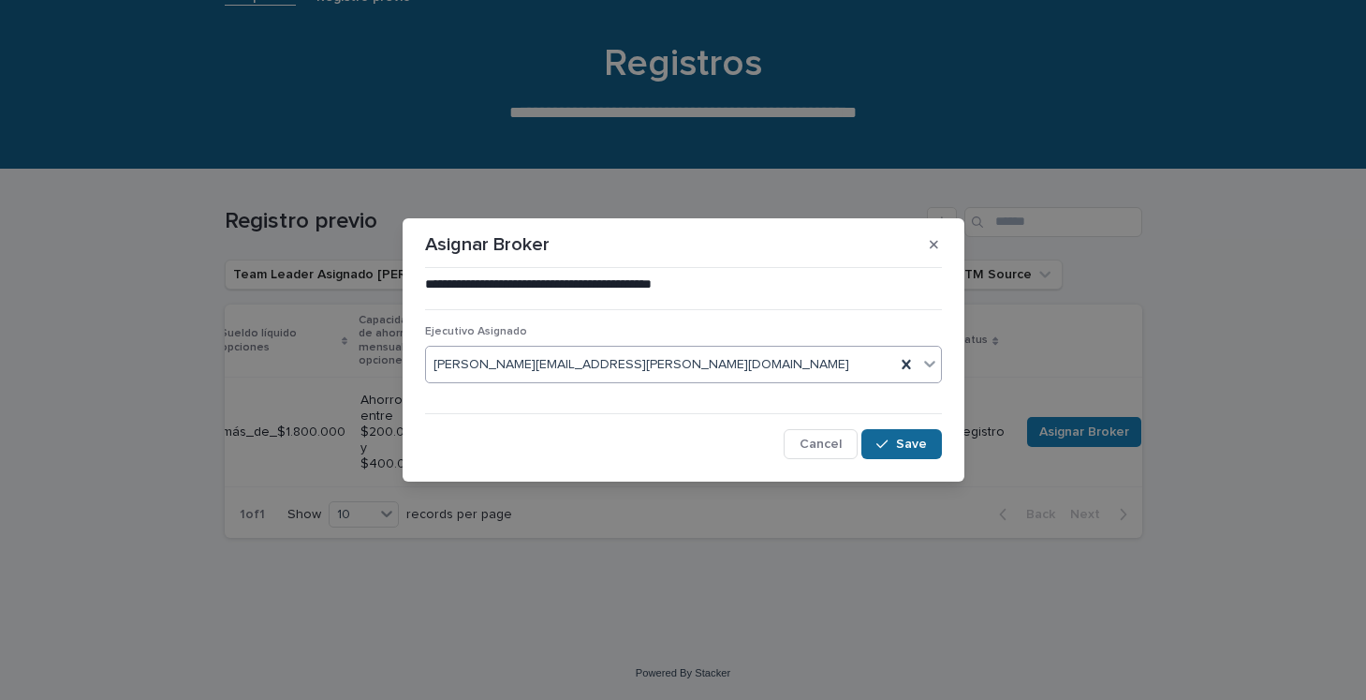
click at [903, 451] on button "Save" at bounding box center [902, 444] width 80 height 30
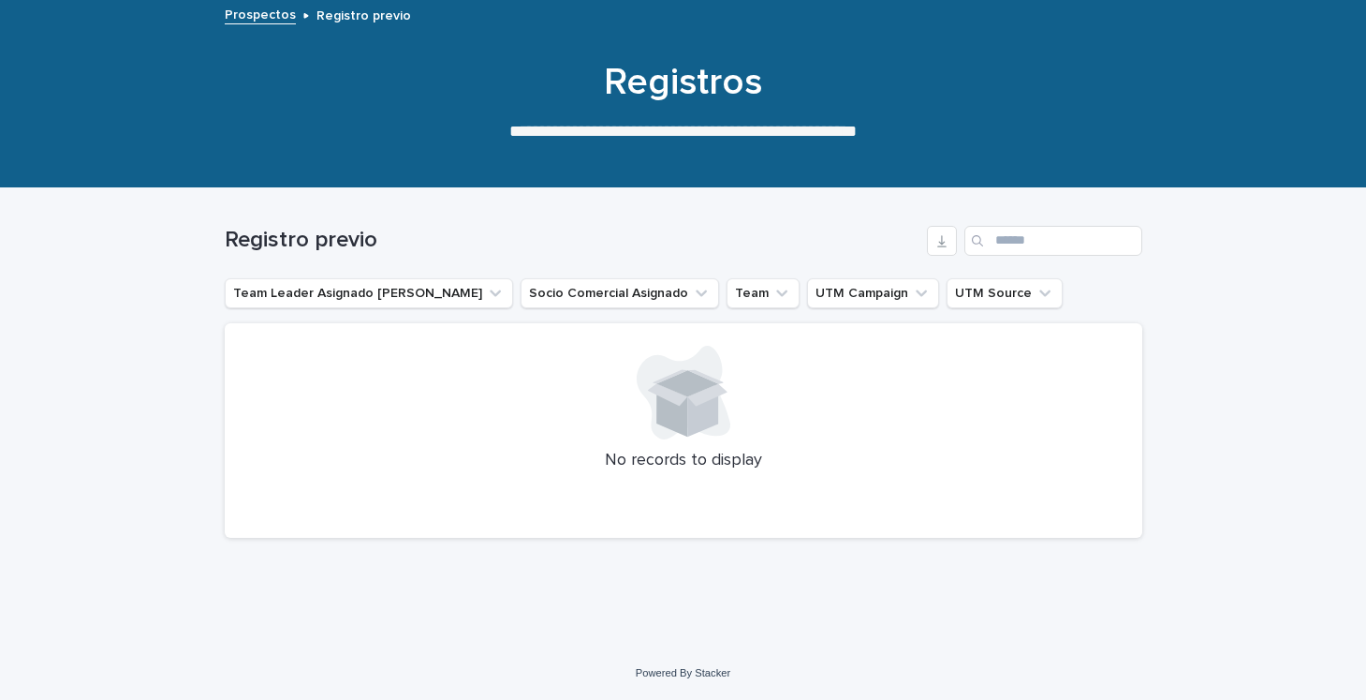
scroll to position [106, 0]
